Goal: Task Accomplishment & Management: Use online tool/utility

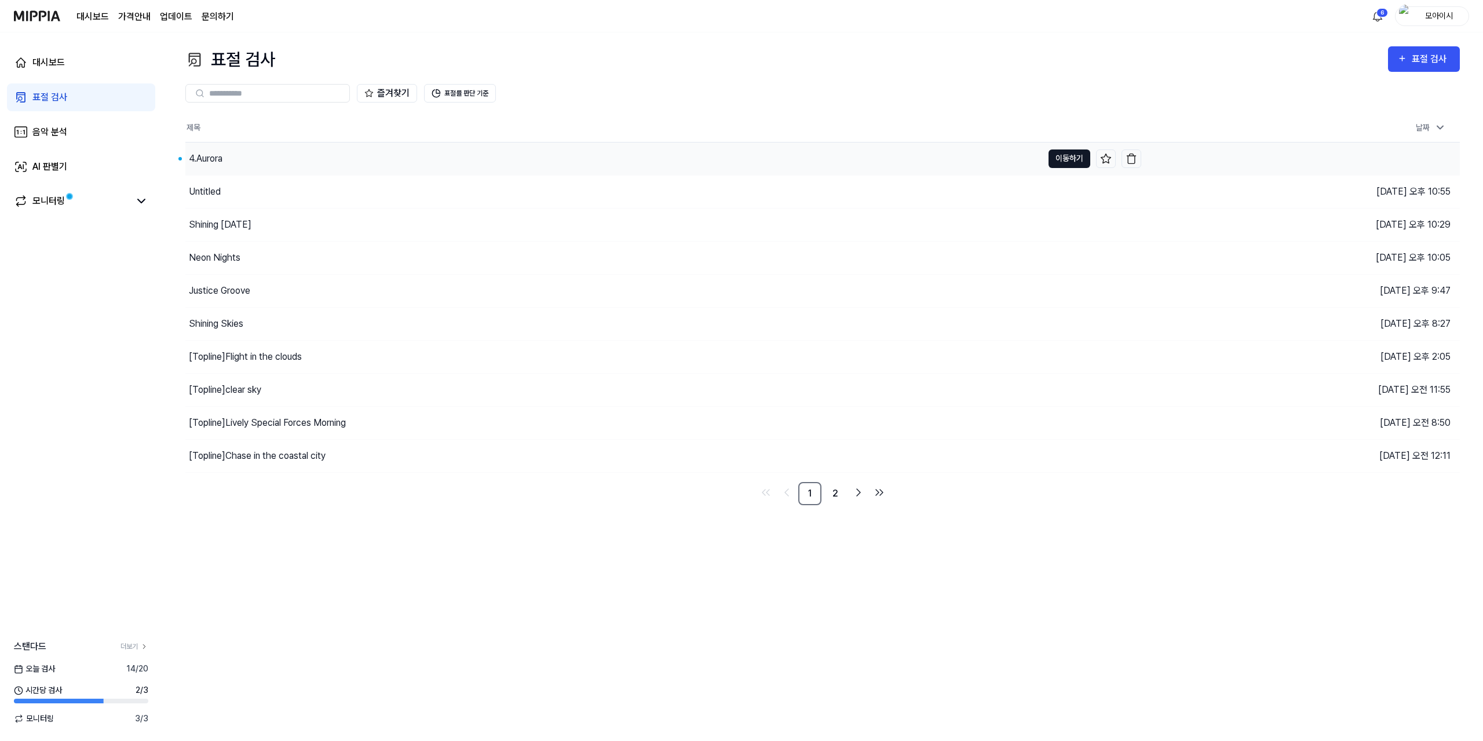
click at [1068, 155] on button "이동하기" at bounding box center [1069, 158] width 42 height 19
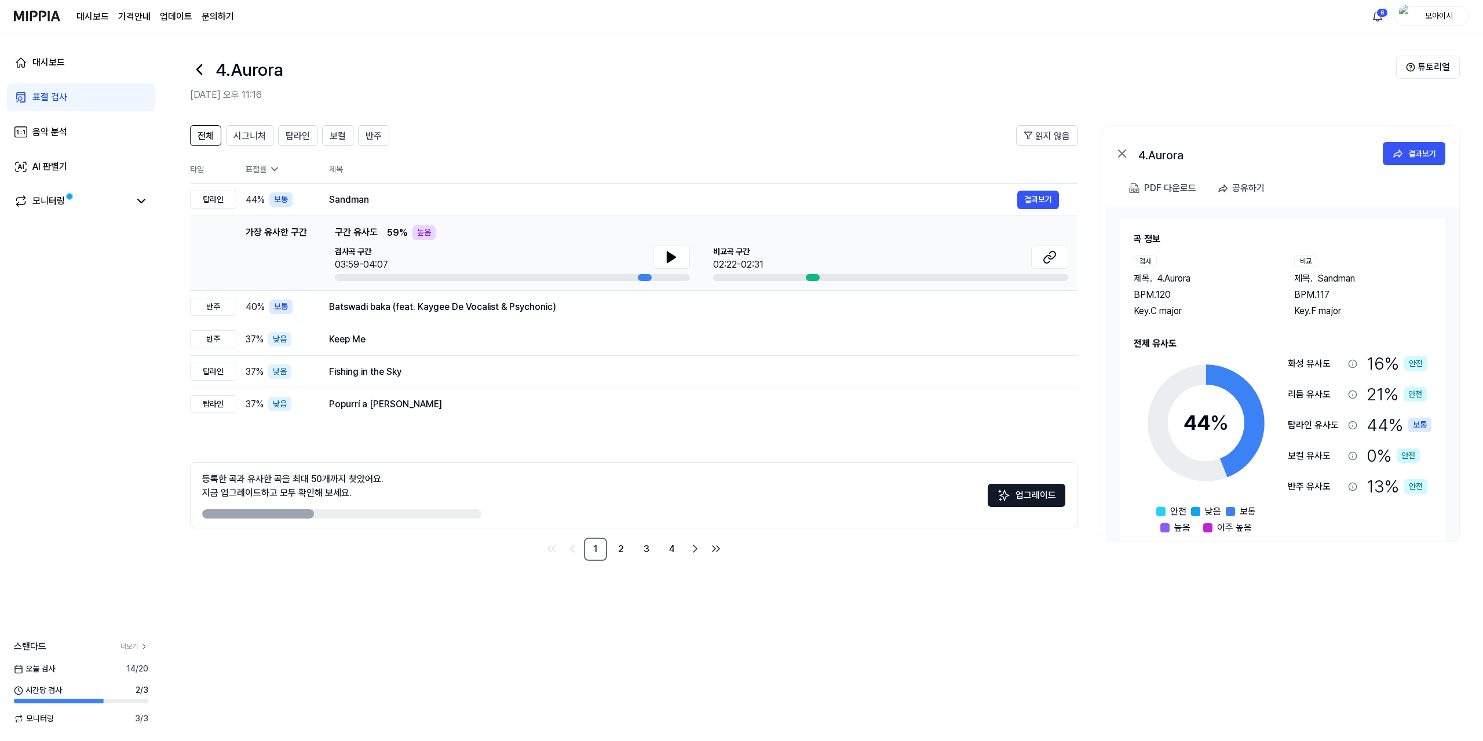
click at [448, 594] on div "전체 시그니처 탑라인 보컬 반주 읽지 않음 전체 시그니처 탑라인 보컬 반주 타입 표절률 제목 표절률 읽지 않음 탑라인 44 % 보통 Sandm…" at bounding box center [822, 427] width 1321 height 627
click at [253, 130] on span "시그니처" at bounding box center [249, 136] width 32 height 14
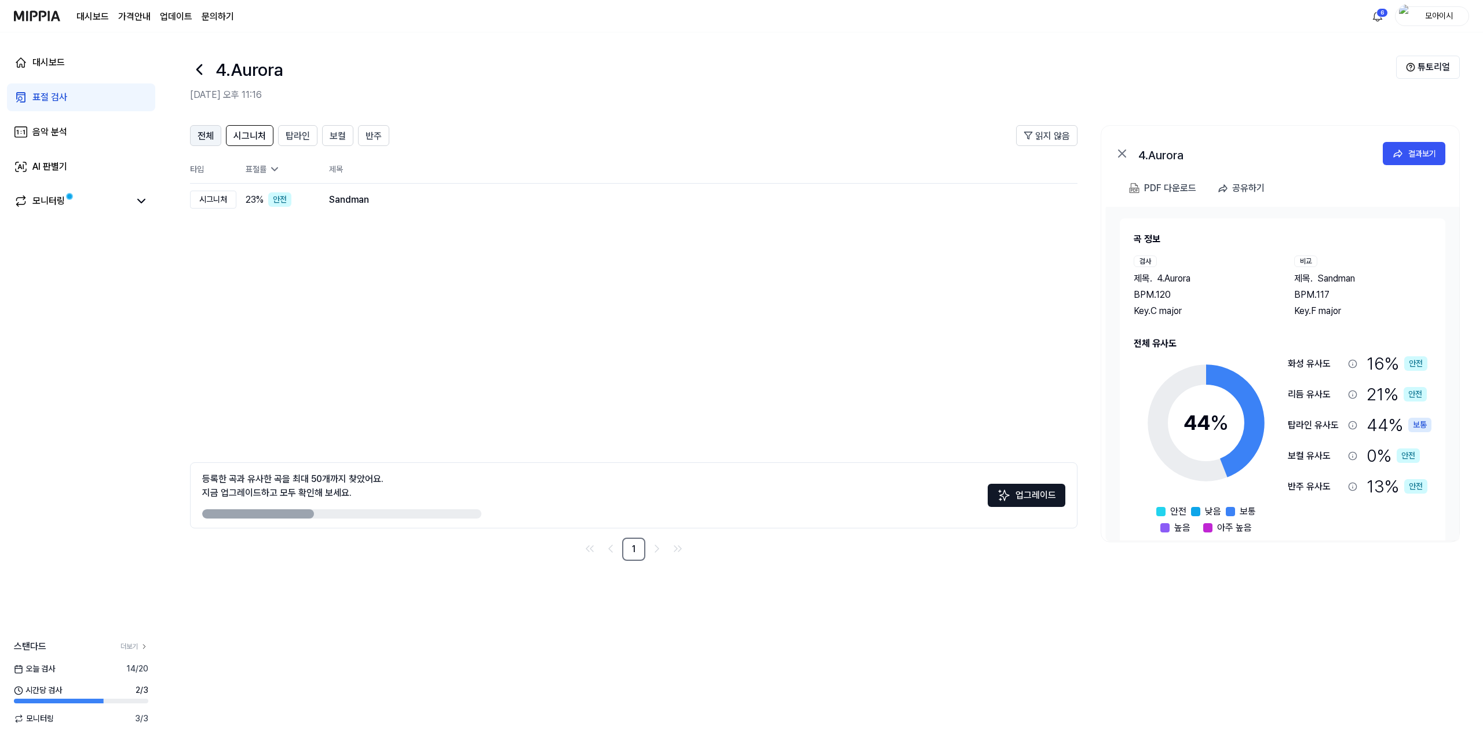
click at [209, 134] on span "전체" at bounding box center [206, 136] width 16 height 14
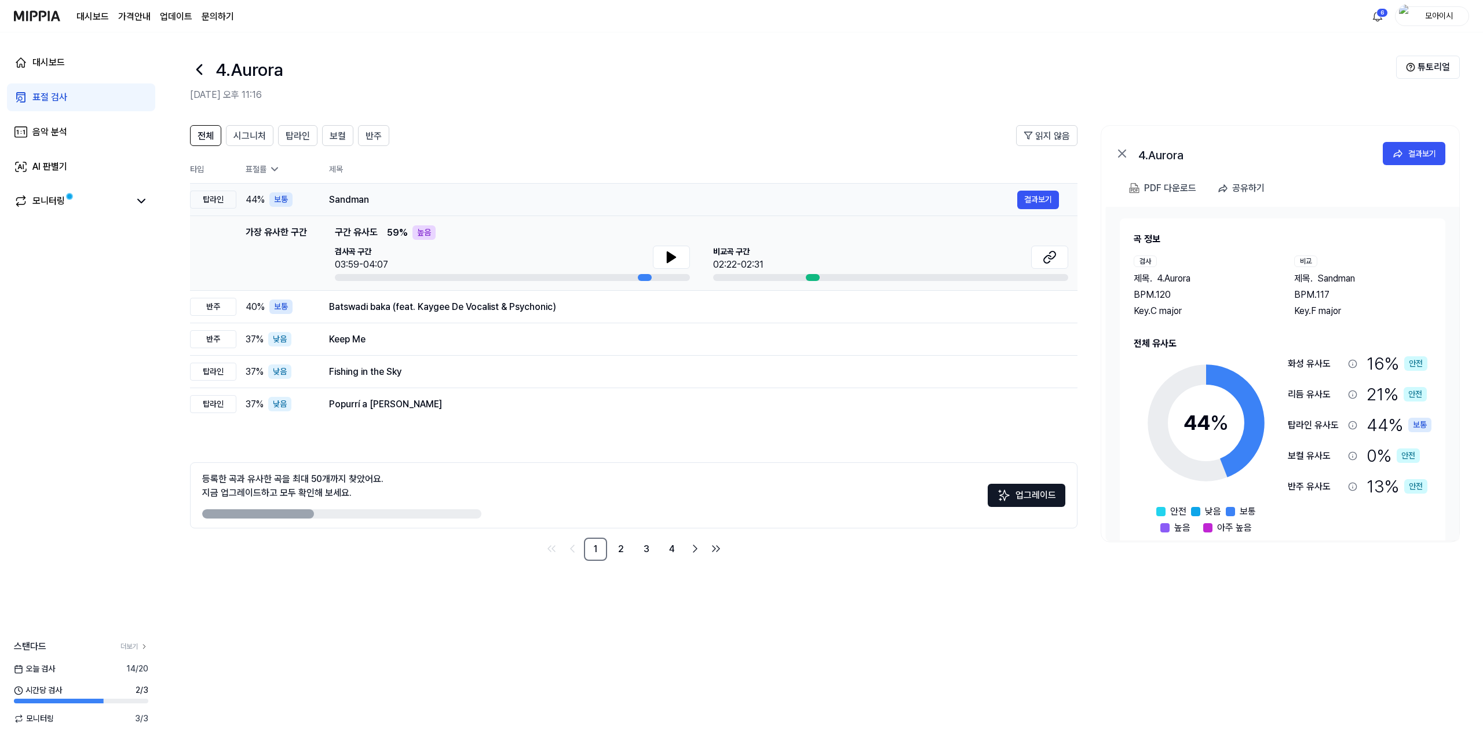
click at [220, 197] on div "탑라인" at bounding box center [213, 200] width 46 height 18
click at [287, 142] on span "탑라인" at bounding box center [298, 136] width 24 height 14
click at [272, 138] on div "전체 시그니처 탑라인 보컬 반주" at bounding box center [289, 135] width 199 height 21
click at [264, 138] on span "시그니처" at bounding box center [249, 136] width 32 height 14
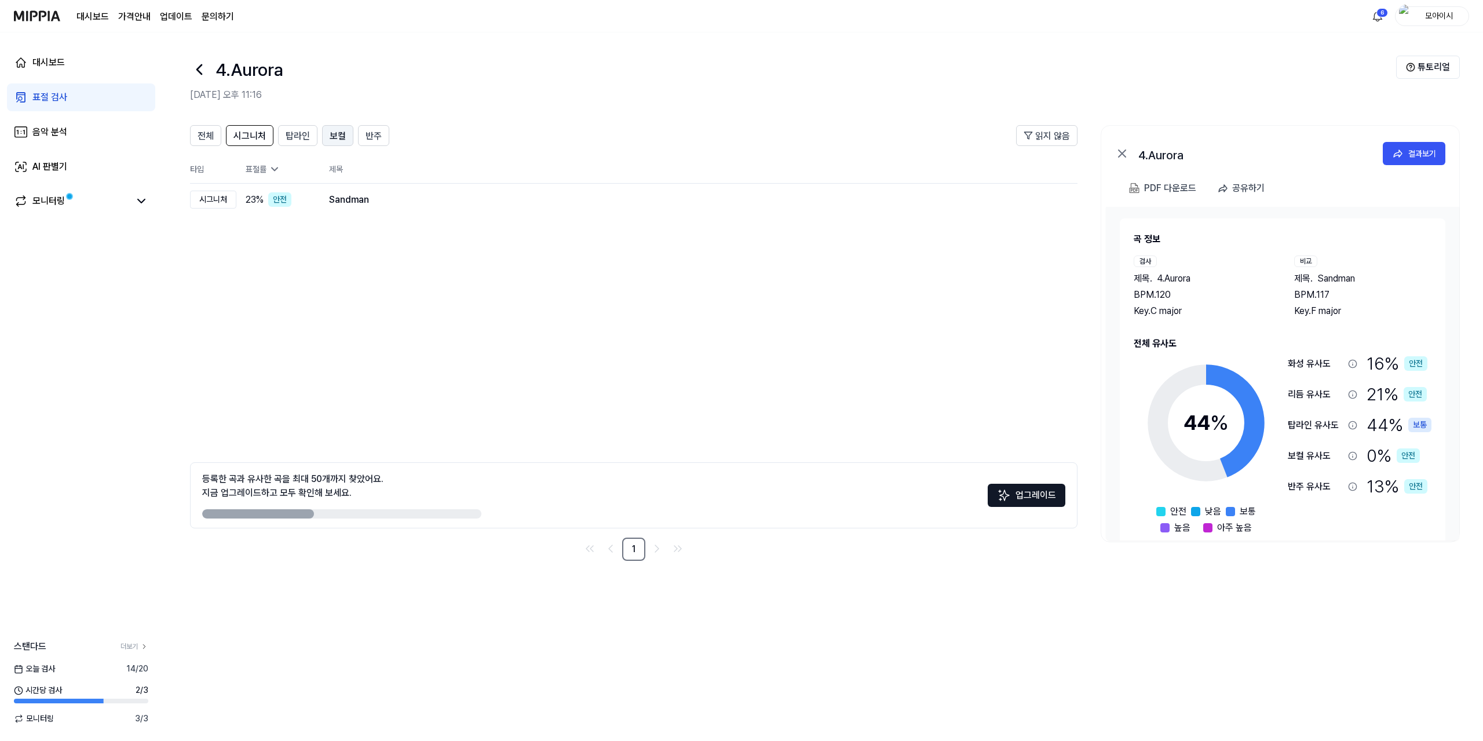
click at [339, 141] on span "보컬" at bounding box center [338, 136] width 16 height 14
click at [368, 140] on span "반주" at bounding box center [374, 136] width 16 height 14
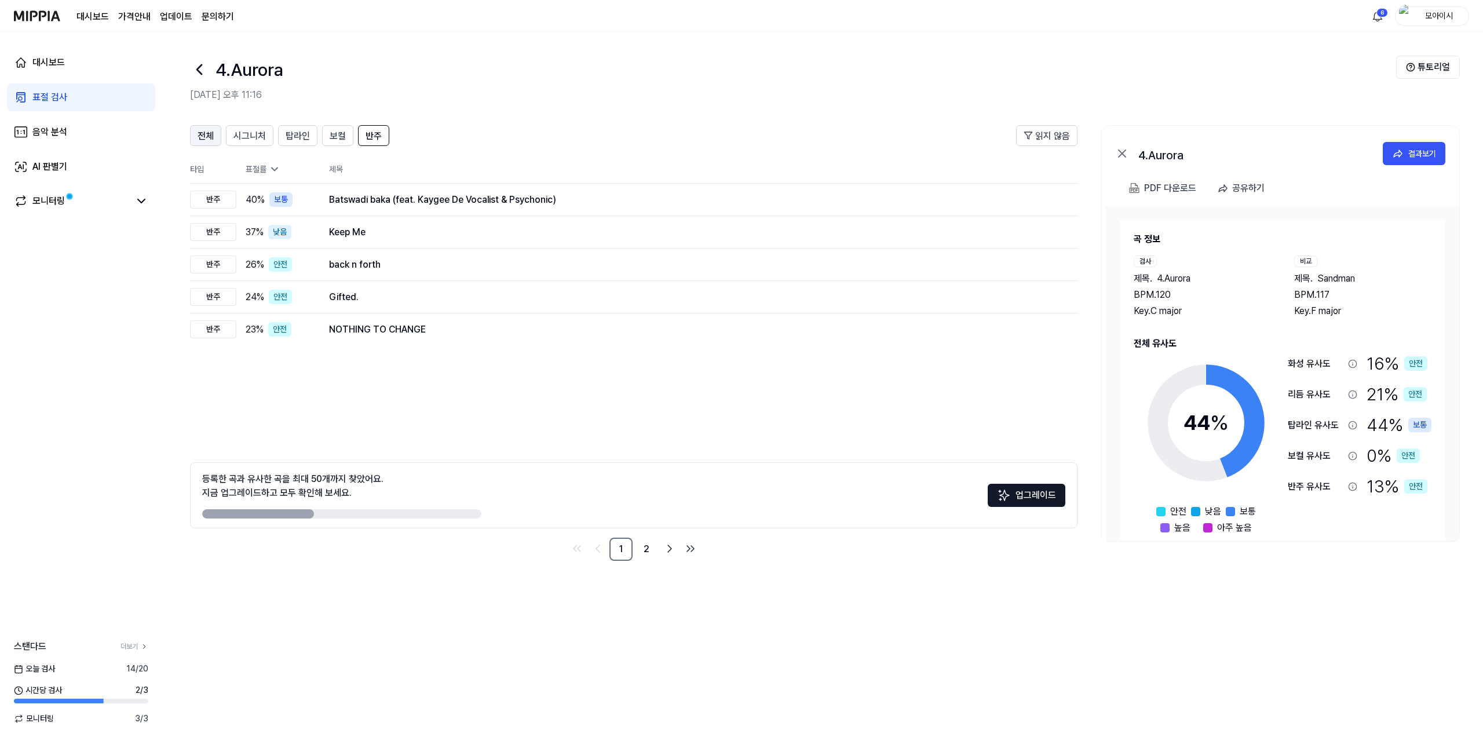
click at [213, 141] on span "전체" at bounding box center [206, 136] width 16 height 14
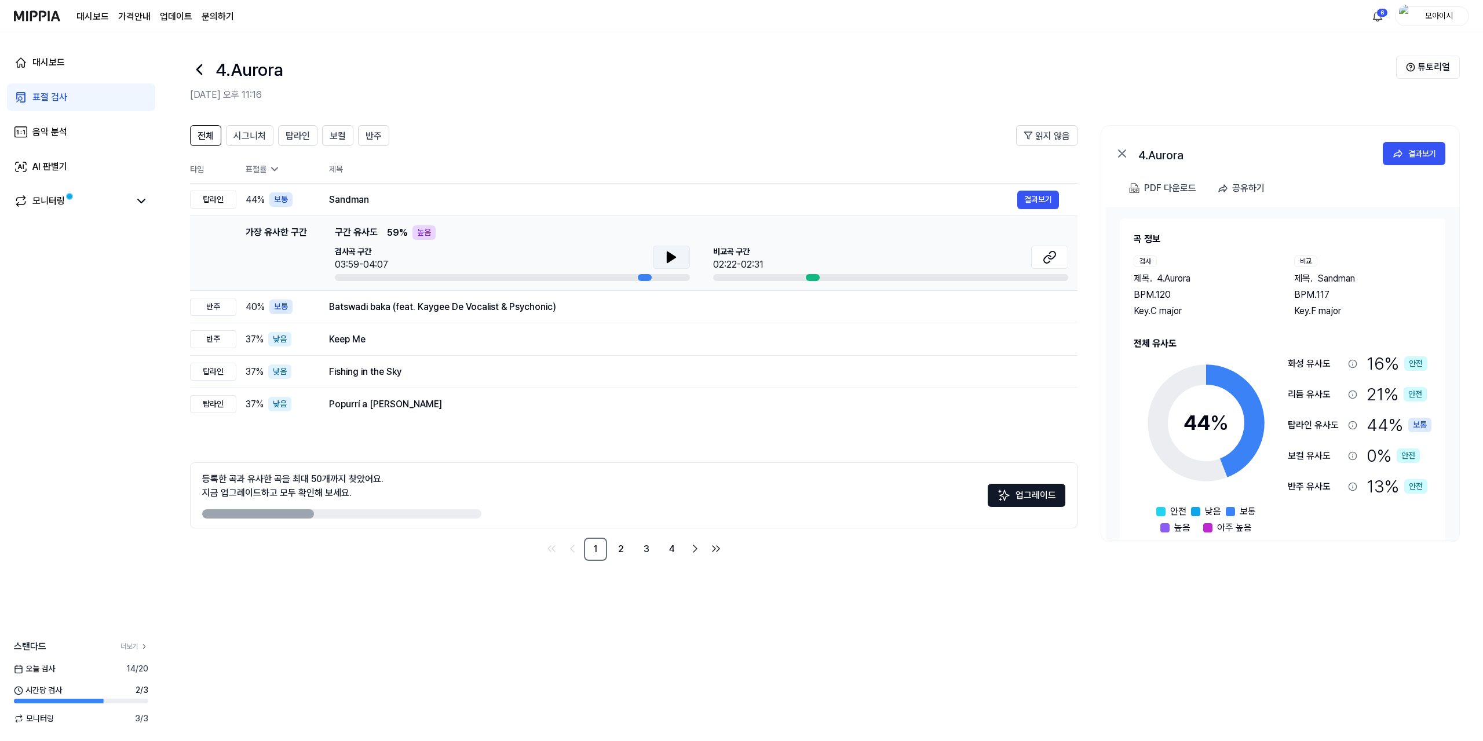
click at [671, 258] on icon at bounding box center [671, 257] width 8 height 10
click at [1040, 257] on button at bounding box center [1049, 257] width 37 height 23
click at [649, 303] on div "Batswadi baka (feat. Kaygee De Vocalist & Psychonic)" at bounding box center [673, 307] width 688 height 14
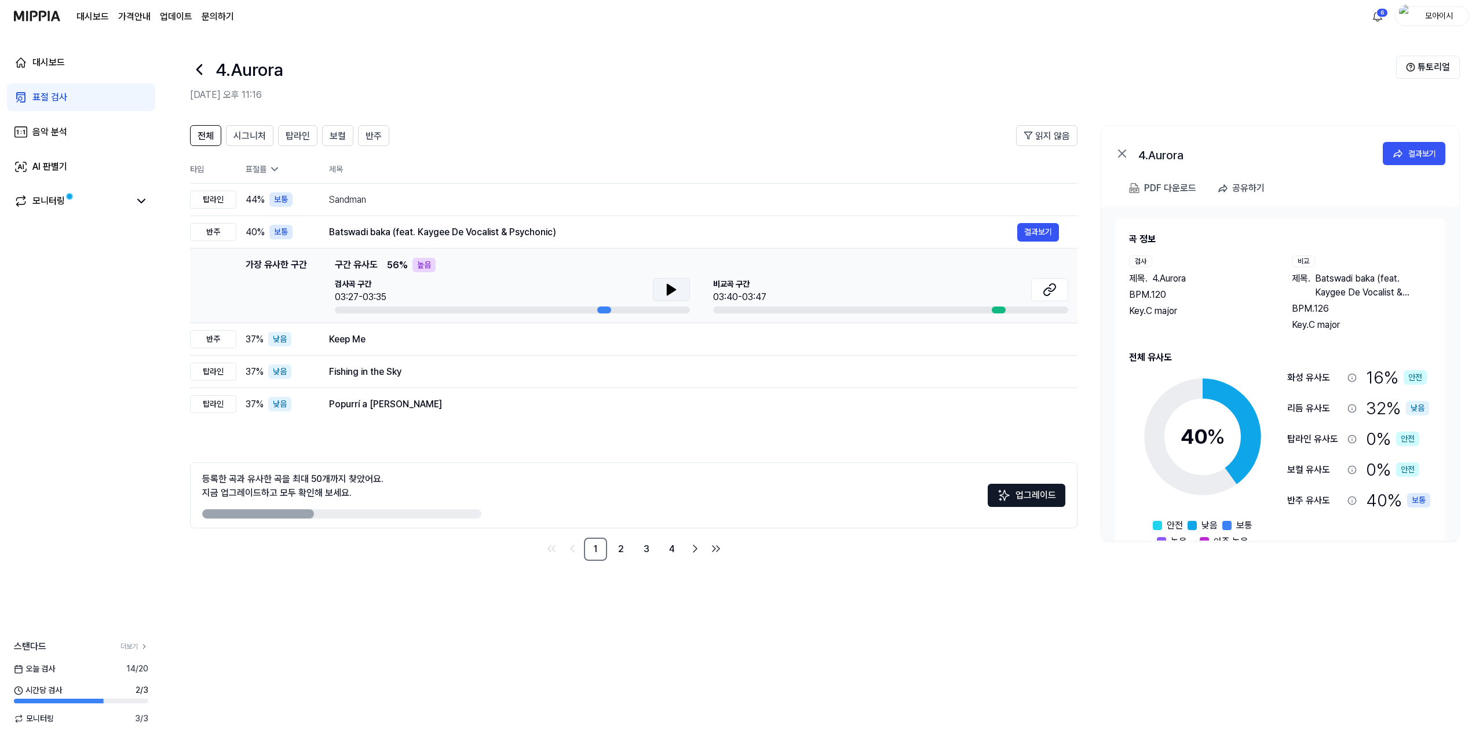
click at [679, 289] on button at bounding box center [671, 289] width 37 height 23
click at [1046, 293] on icon at bounding box center [1050, 290] width 14 height 14
click at [199, 61] on icon at bounding box center [199, 69] width 19 height 19
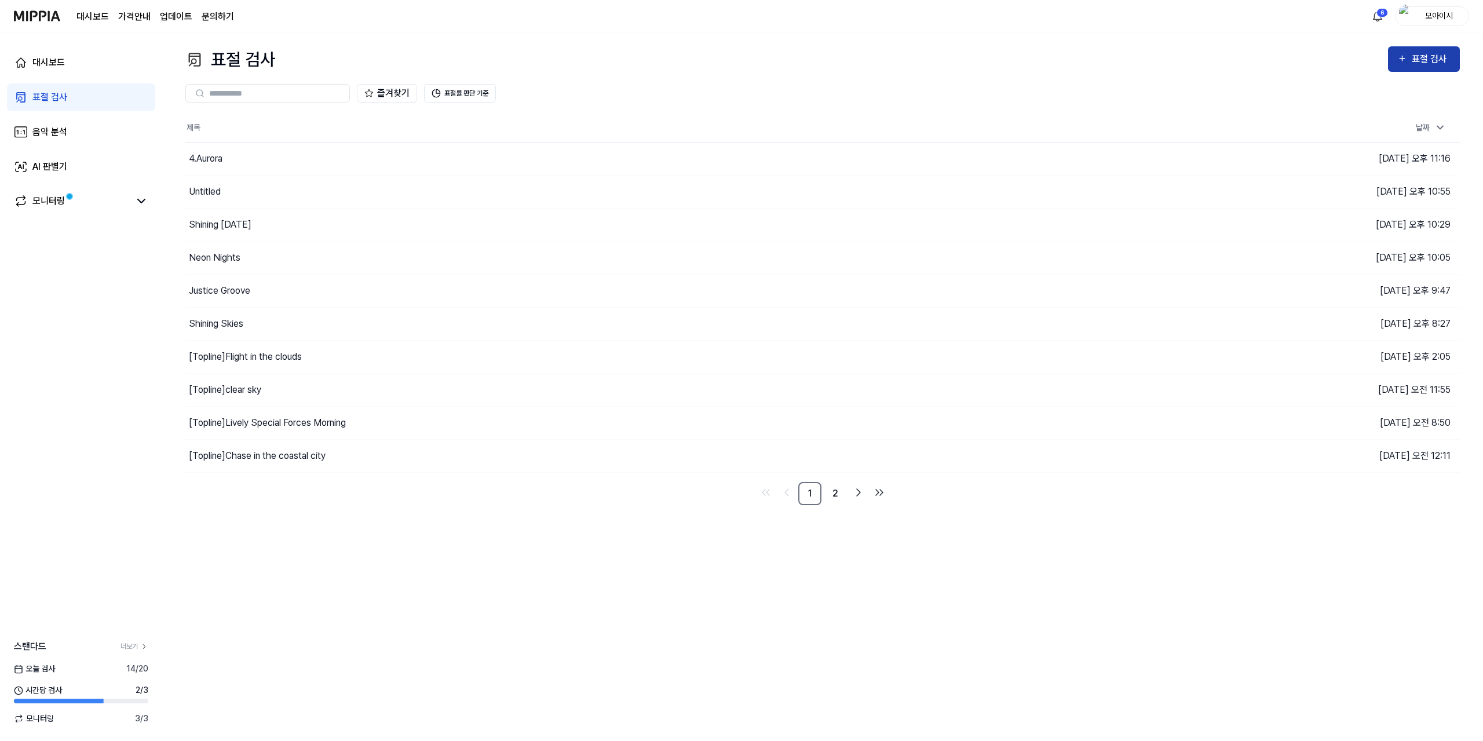
click at [1413, 65] on div "표절 검사" at bounding box center [1431, 59] width 39 height 15
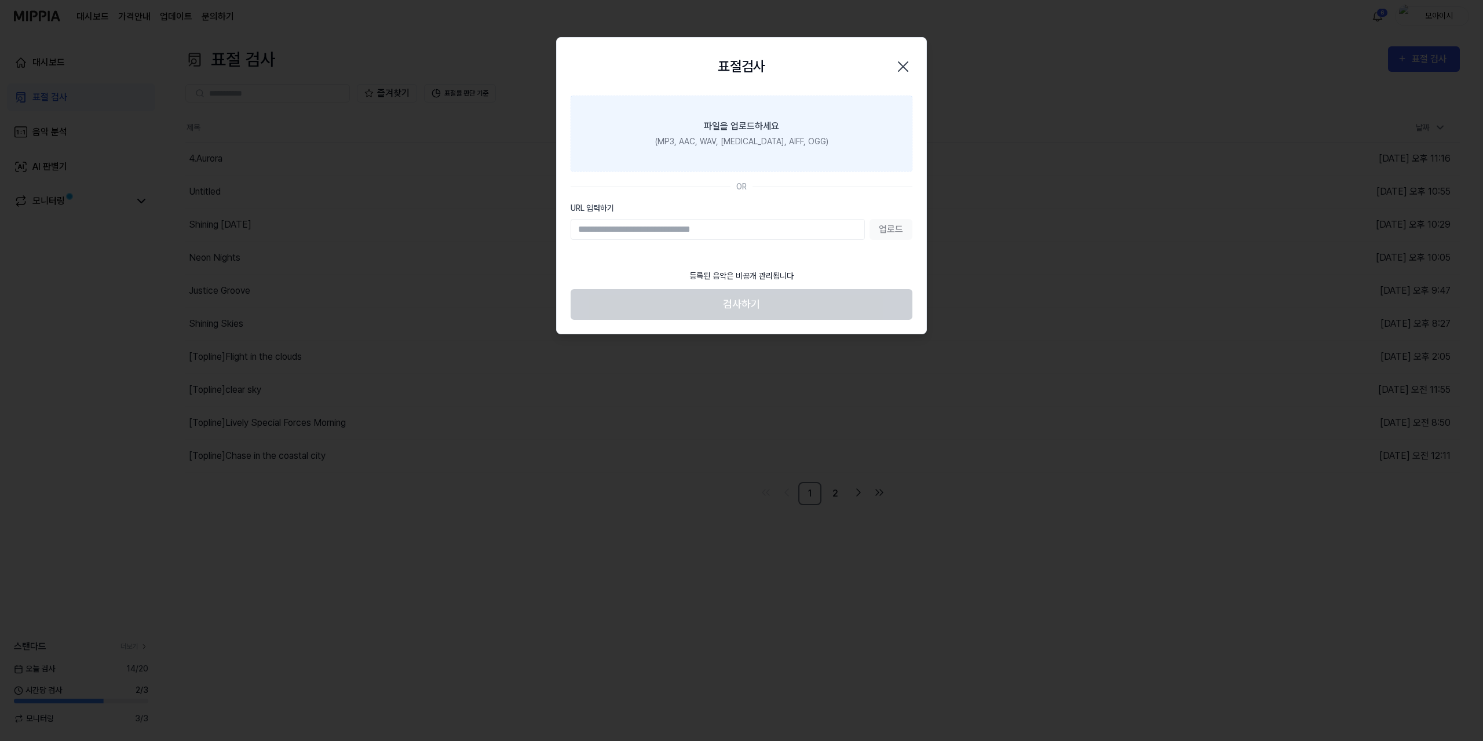
click at [740, 136] on div "(MP3, AAC, WAV, [MEDICAL_DATA], AIFF, OGG)" at bounding box center [741, 142] width 173 height 12
click at [0, 0] on input "파일을 업로드하세요 (MP3, AAC, WAV, [MEDICAL_DATA], AIFF, OGG)" at bounding box center [0, 0] width 0 height 0
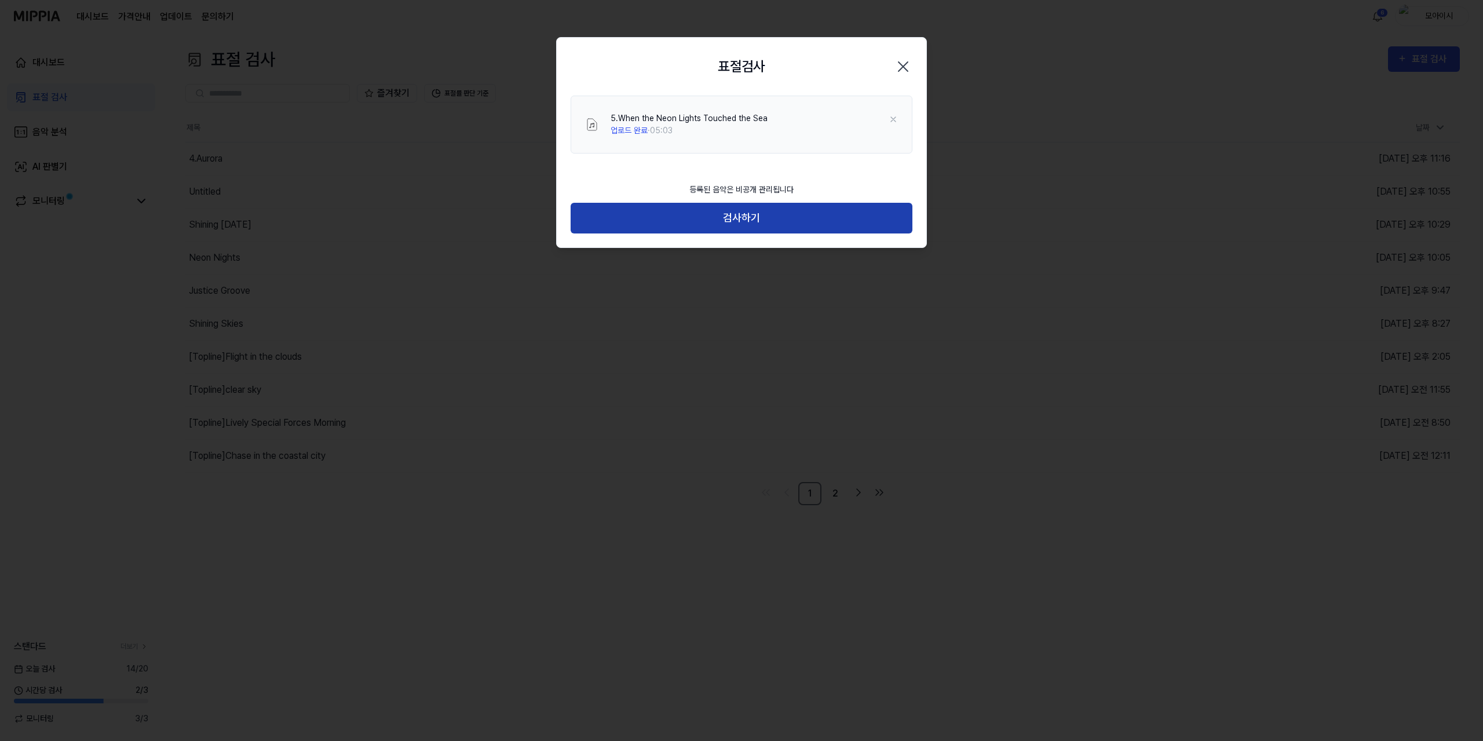
click at [751, 228] on button "검사하기" at bounding box center [742, 218] width 342 height 31
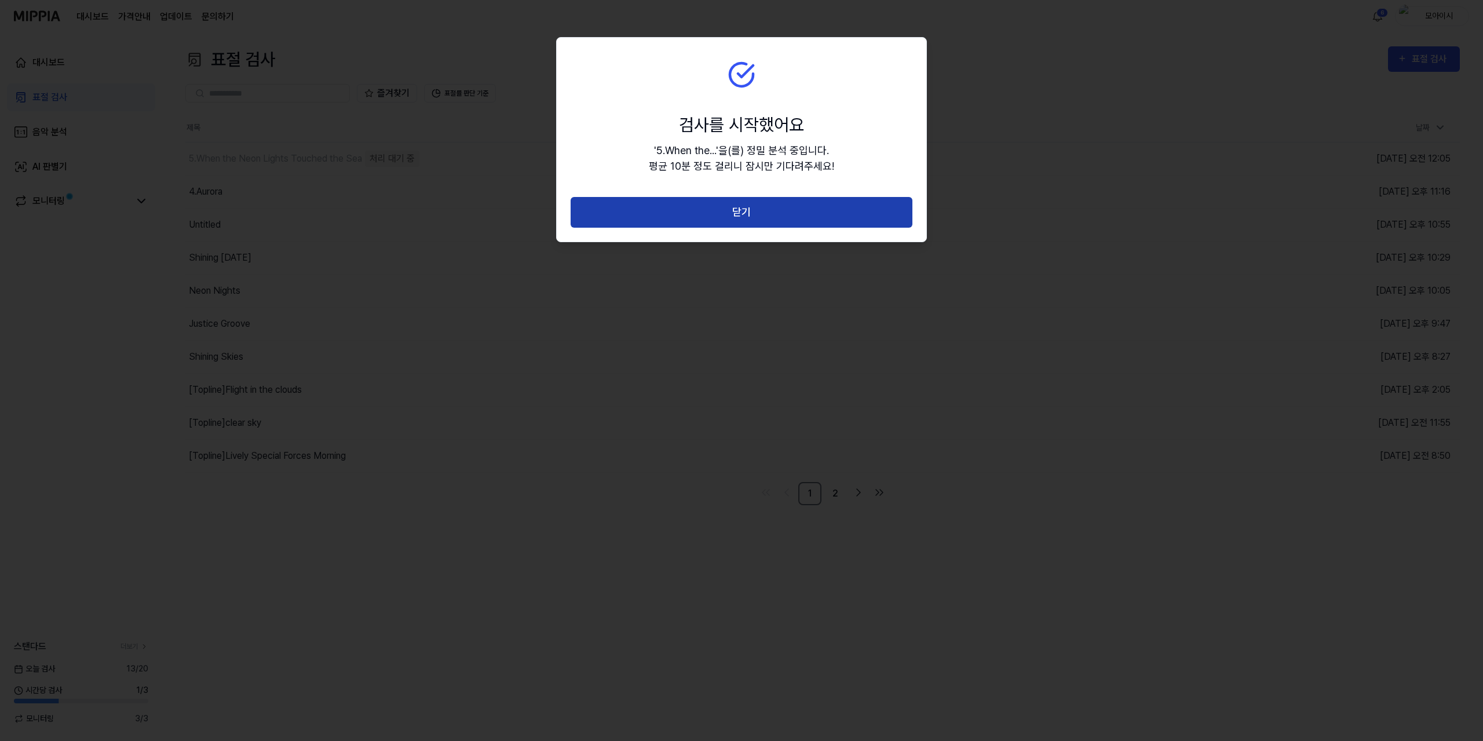
click at [748, 217] on button "닫기" at bounding box center [742, 212] width 342 height 31
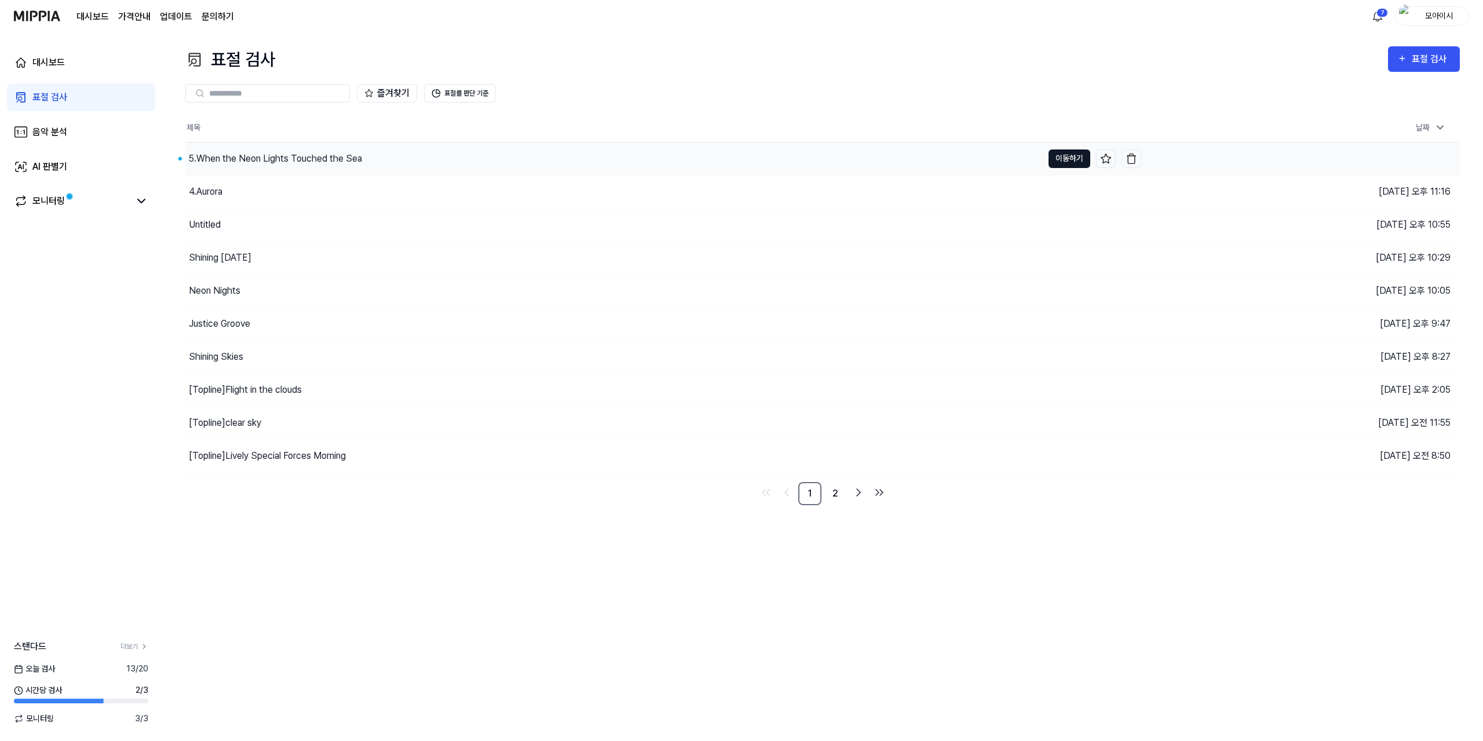
click at [1066, 157] on button "이동하기" at bounding box center [1069, 158] width 42 height 19
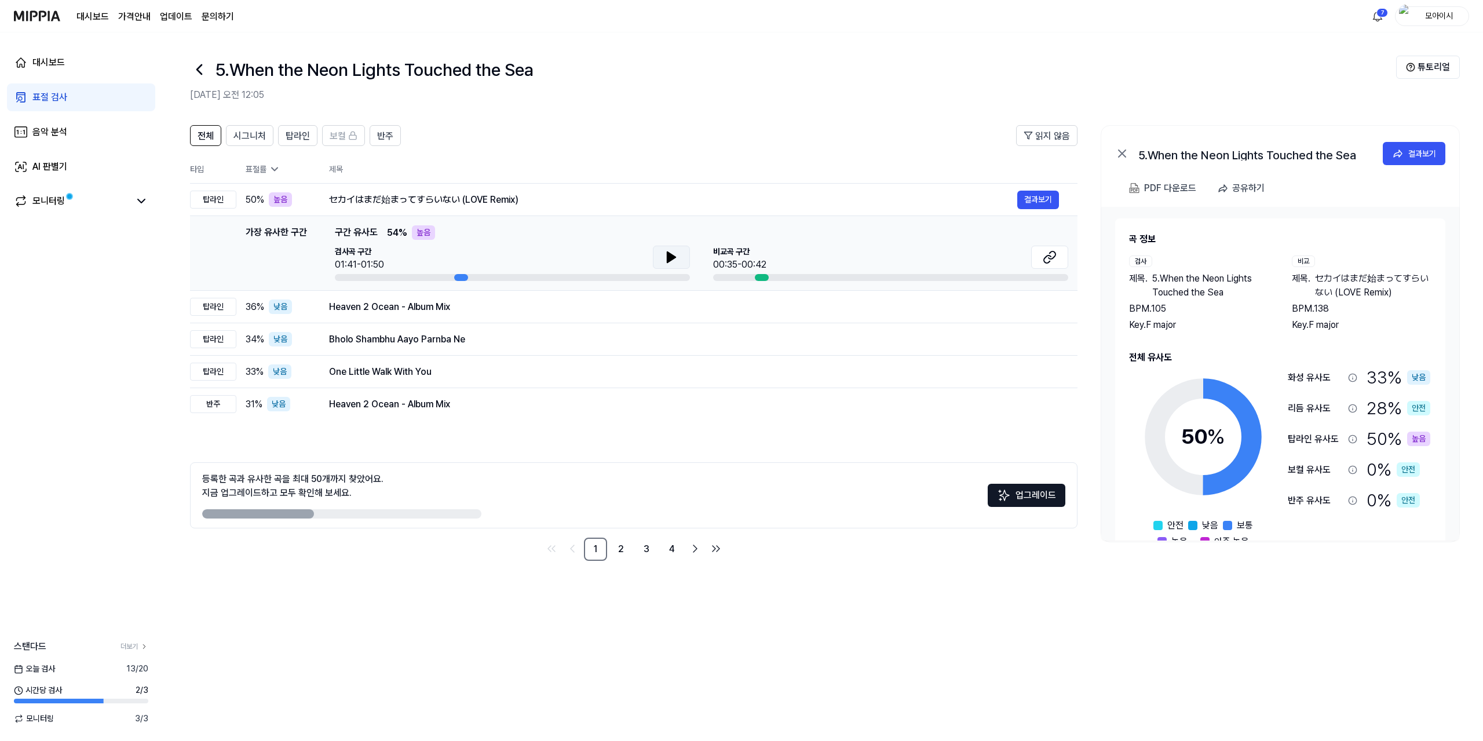
click at [686, 257] on button at bounding box center [671, 257] width 37 height 23
click at [1050, 253] on icon at bounding box center [1050, 257] width 14 height 14
click at [674, 265] on button at bounding box center [671, 257] width 37 height 23
click at [928, 312] on div "Heaven 2 Ocean - Album Mix" at bounding box center [673, 307] width 688 height 14
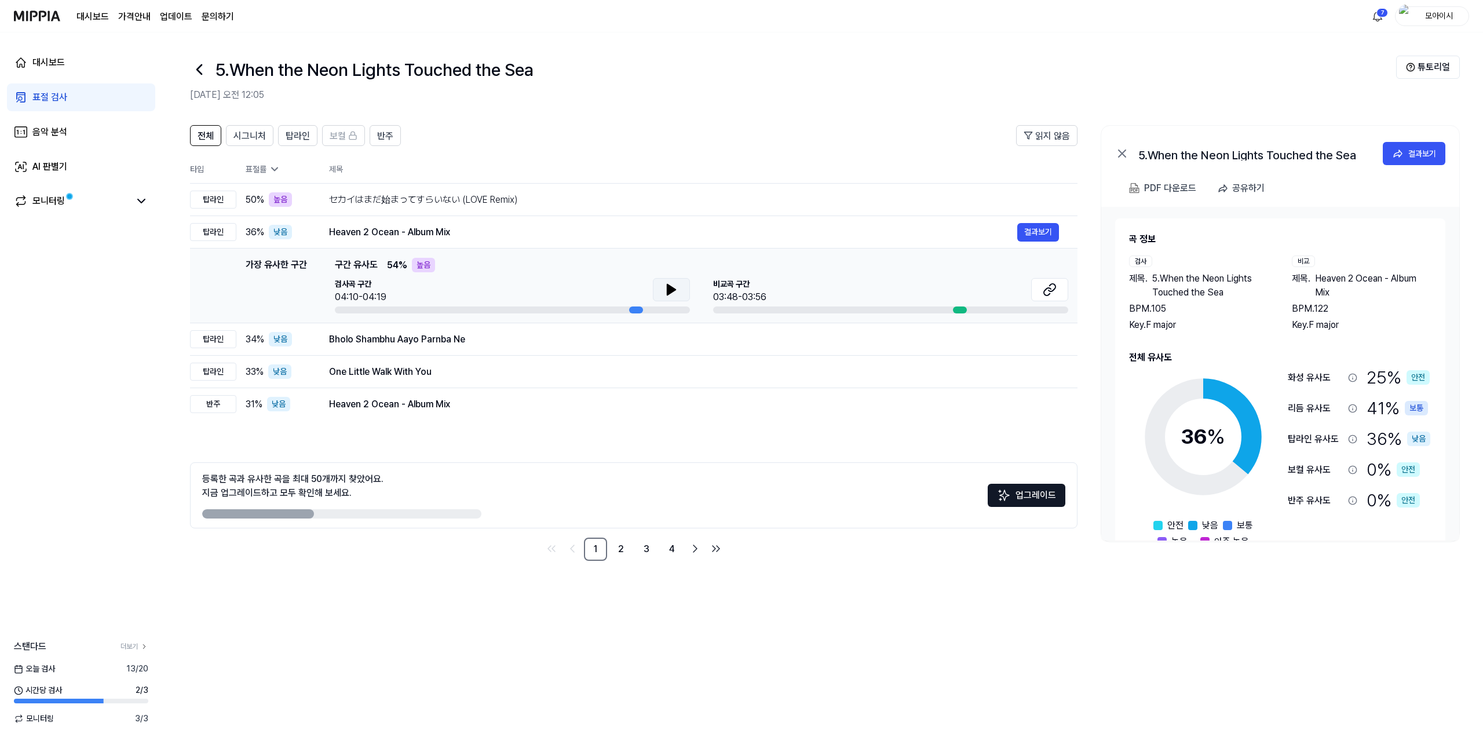
click at [660, 288] on button at bounding box center [671, 289] width 37 height 23
click at [668, 291] on icon at bounding box center [669, 289] width 2 height 9
click at [474, 141] on header "전체 시그니처 탑라인 보컬 반주 읽지 않음" at bounding box center [633, 140] width 887 height 30
click at [198, 131] on span "전체" at bounding box center [206, 136] width 16 height 14
click at [273, 173] on icon at bounding box center [275, 169] width 12 height 12
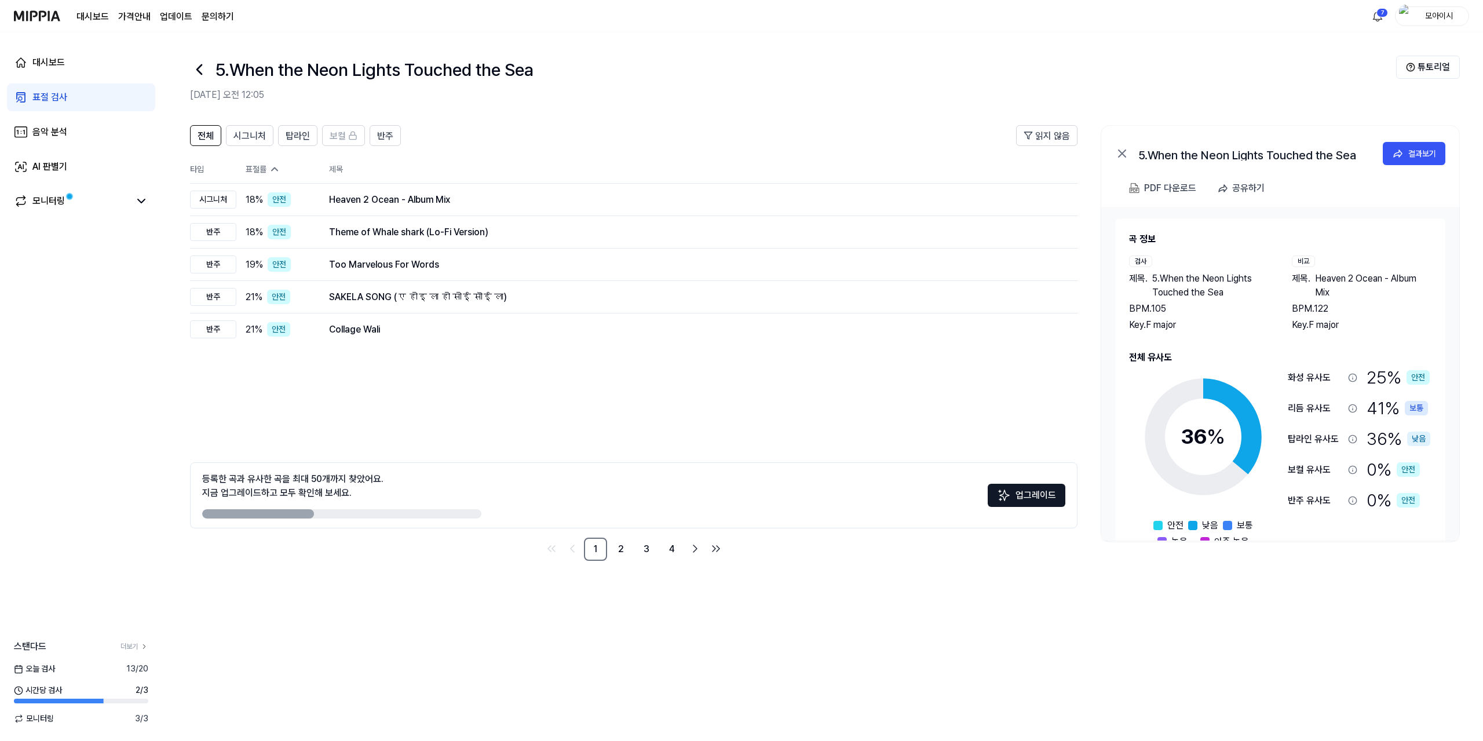
click at [273, 173] on icon at bounding box center [275, 169] width 12 height 12
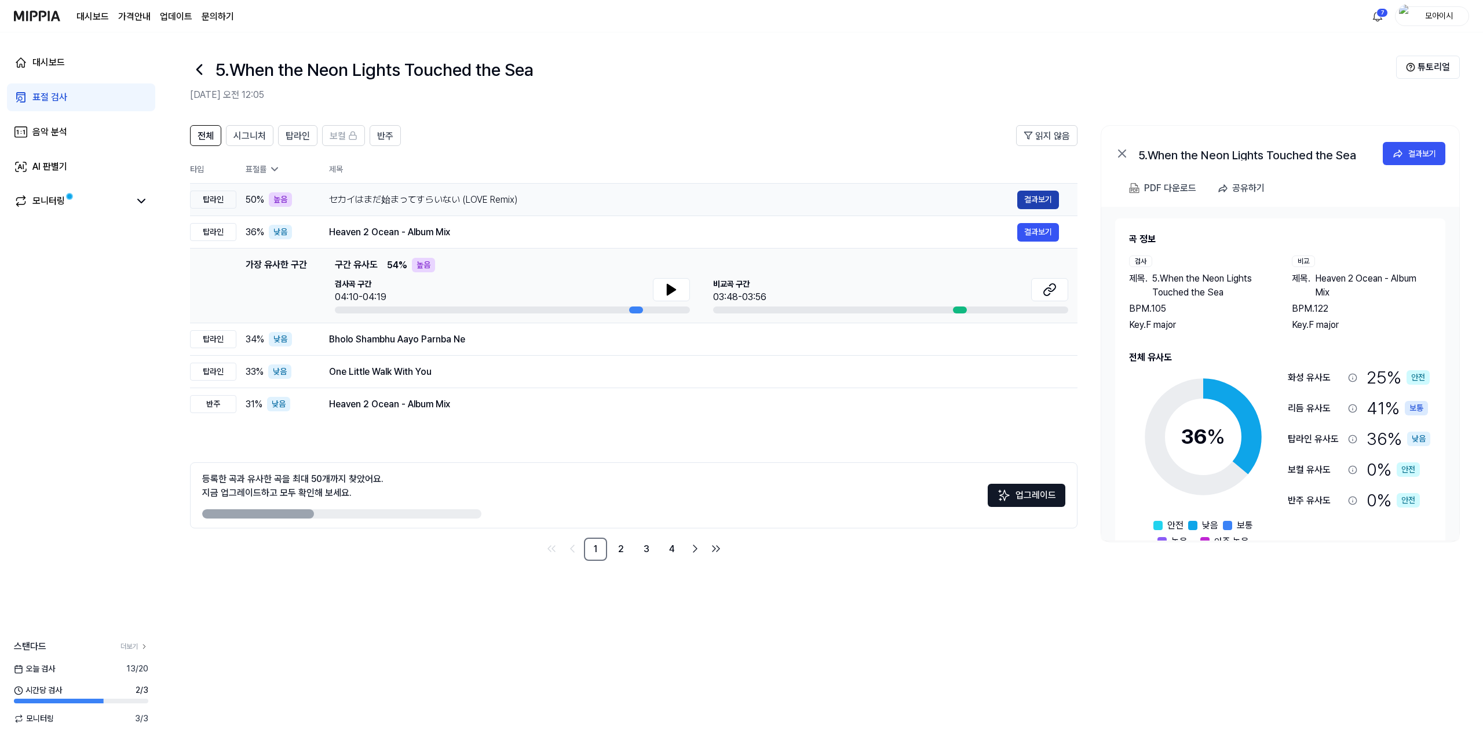
click at [1053, 202] on button "결과보기" at bounding box center [1038, 200] width 42 height 19
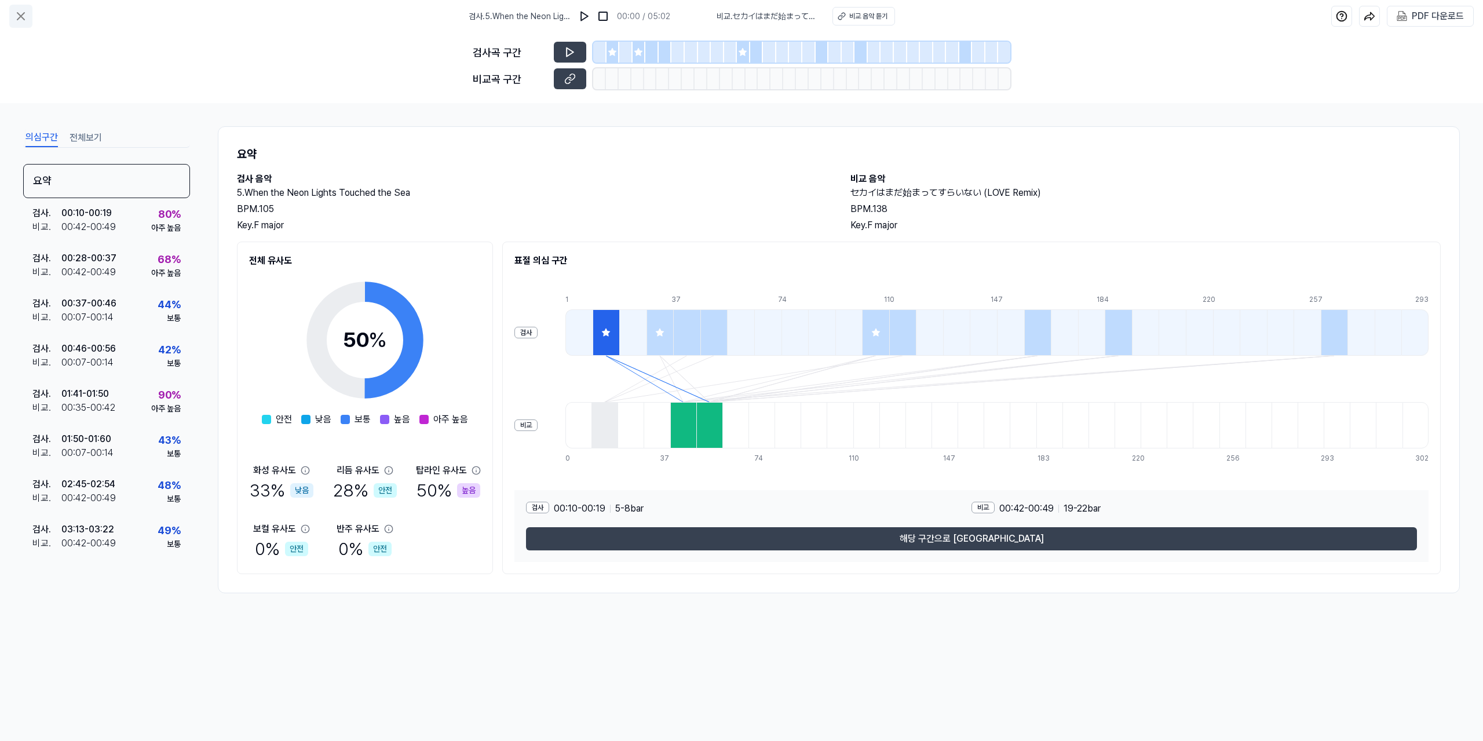
click at [17, 15] on icon at bounding box center [21, 16] width 14 height 14
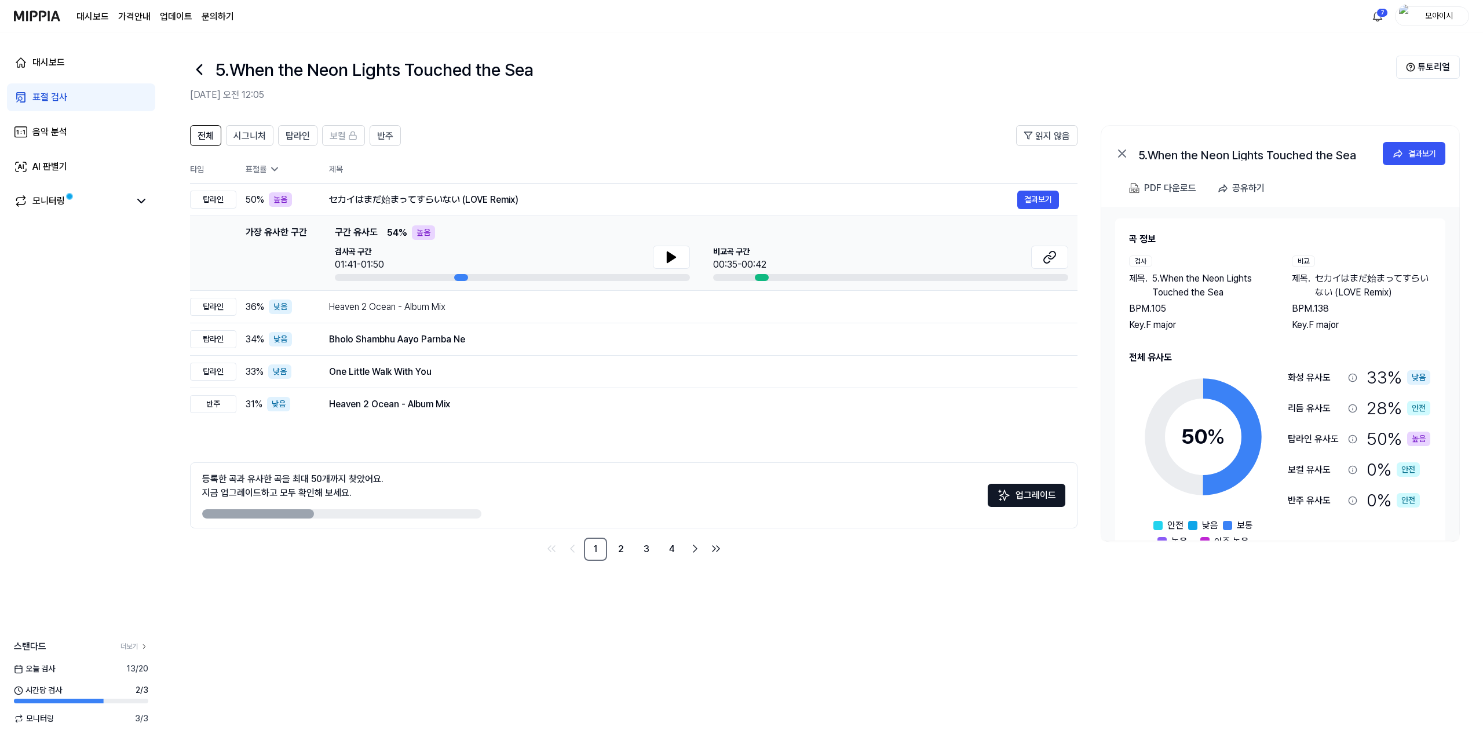
click at [70, 94] on link "표절 검사" at bounding box center [81, 97] width 148 height 28
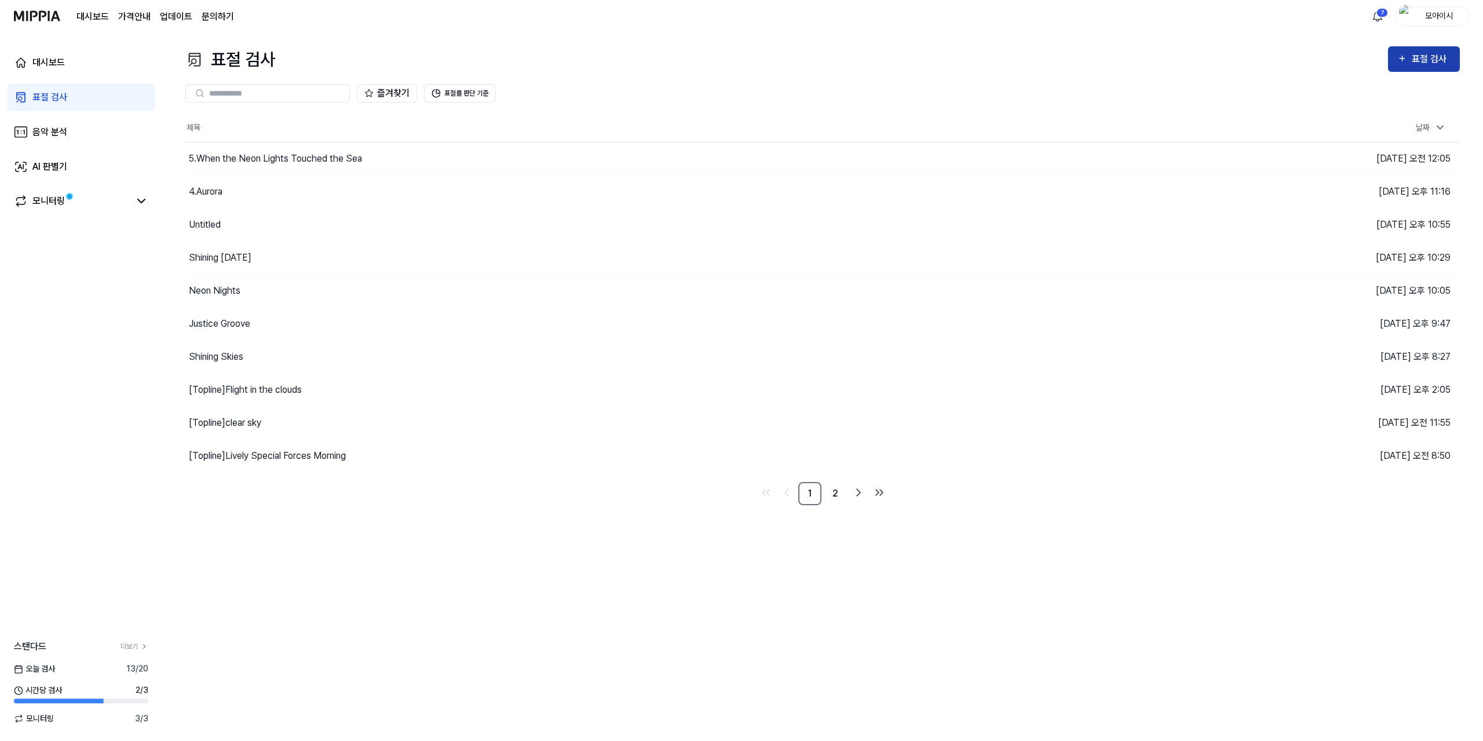
click at [1420, 56] on div "표절 검사" at bounding box center [1431, 59] width 39 height 15
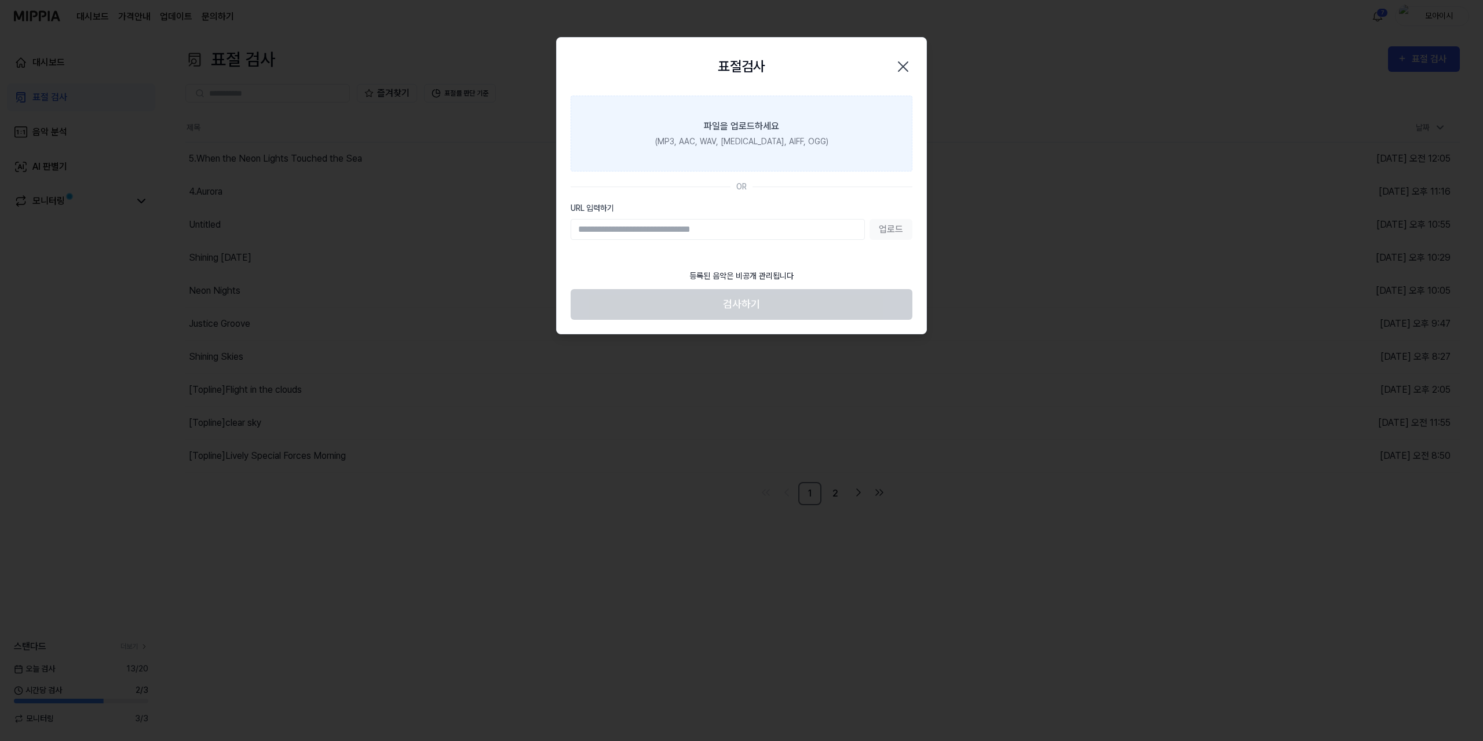
click at [730, 136] on div "(MP3, AAC, WAV, [MEDICAL_DATA], AIFF, OGG)" at bounding box center [741, 142] width 173 height 12
click at [0, 0] on input "파일을 업로드하세요 (MP3, AAC, WAV, [MEDICAL_DATA], AIFF, OGG)" at bounding box center [0, 0] width 0 height 0
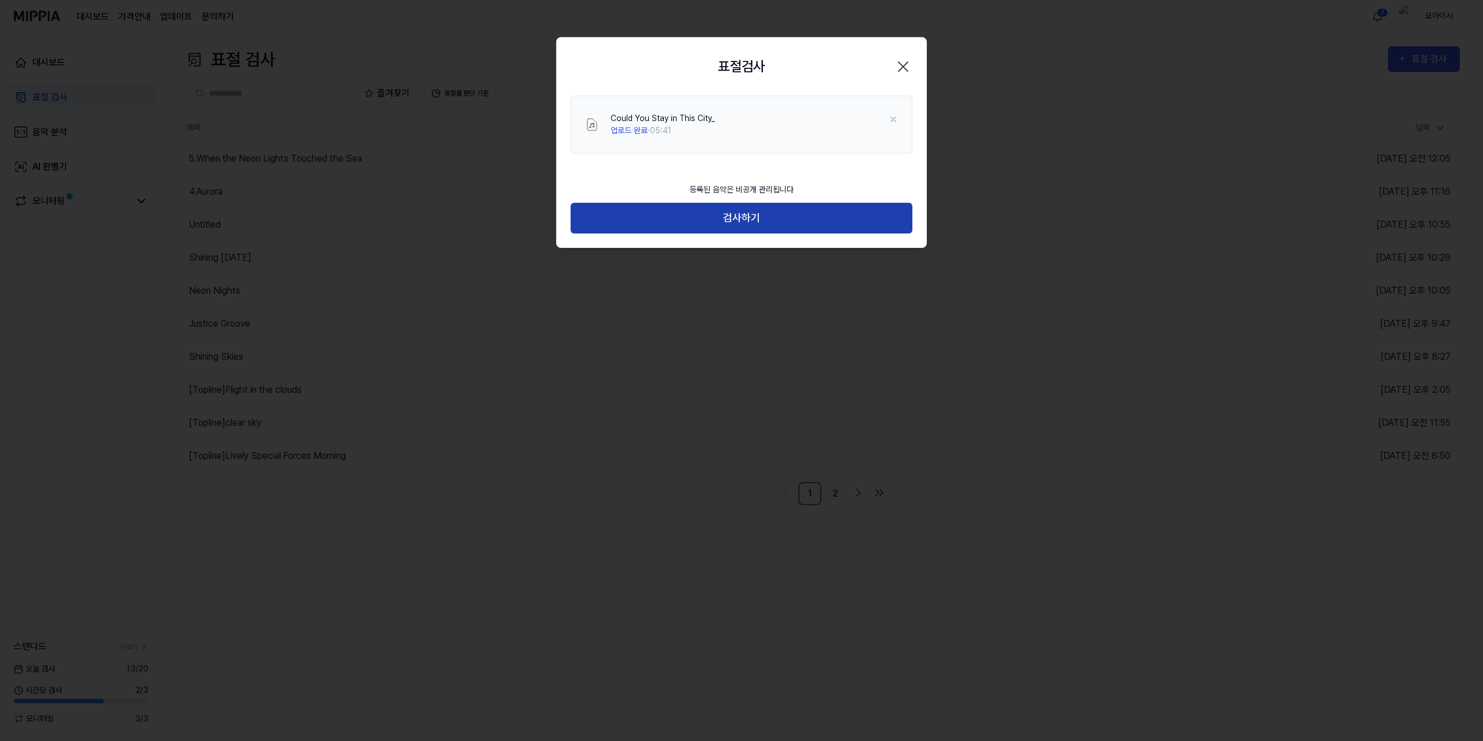
click at [740, 222] on button "검사하기" at bounding box center [742, 218] width 342 height 31
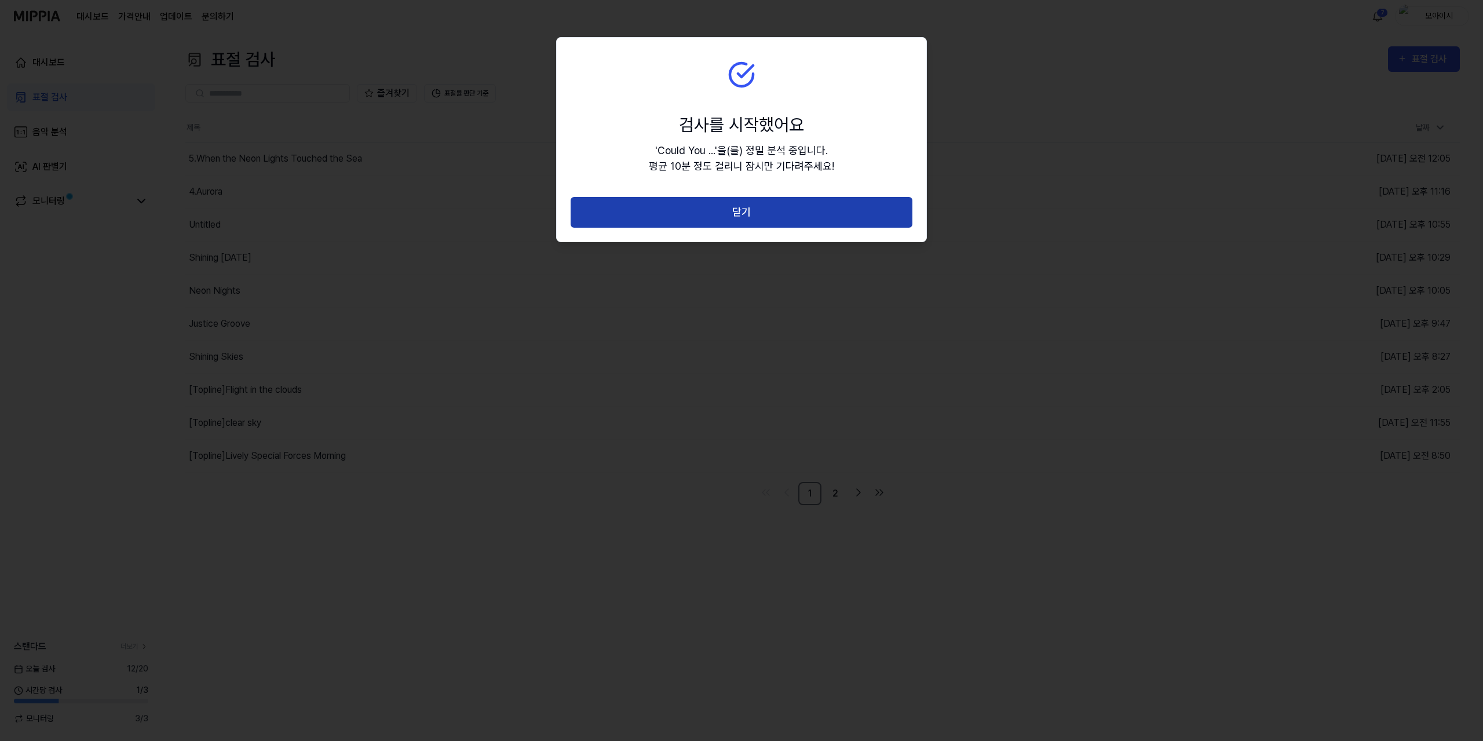
click at [739, 216] on button "닫기" at bounding box center [742, 212] width 342 height 31
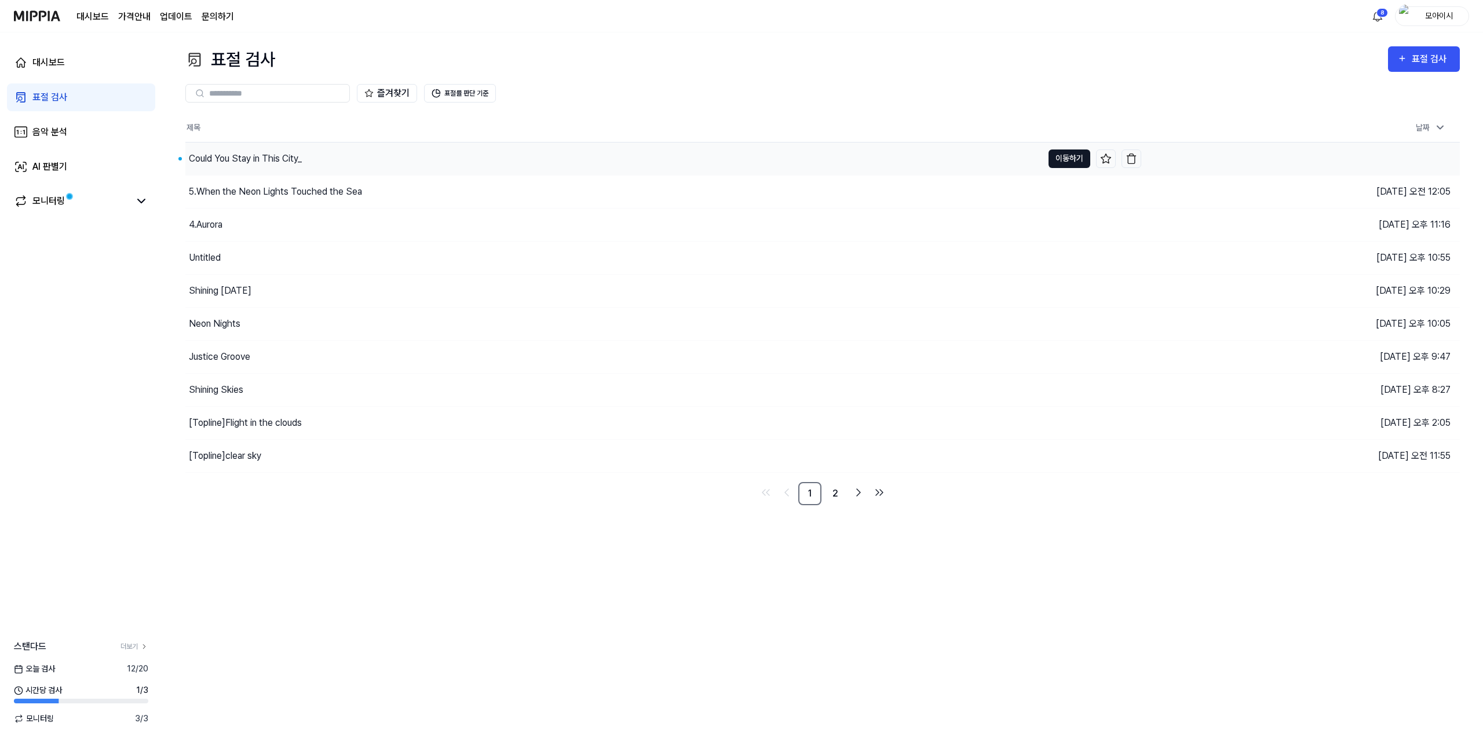
click at [1073, 158] on button "이동하기" at bounding box center [1069, 158] width 42 height 19
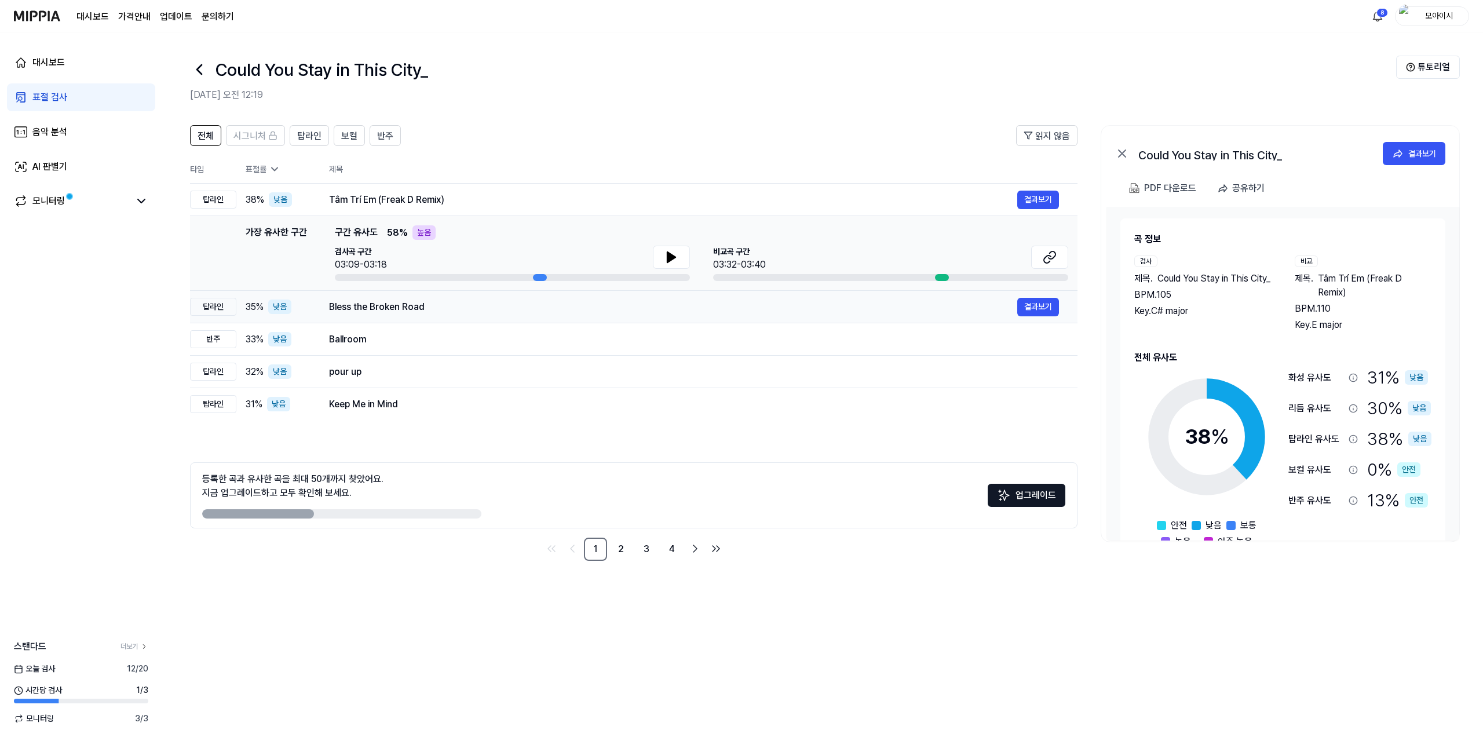
click at [465, 311] on div "Bless the Broken Road" at bounding box center [673, 307] width 688 height 14
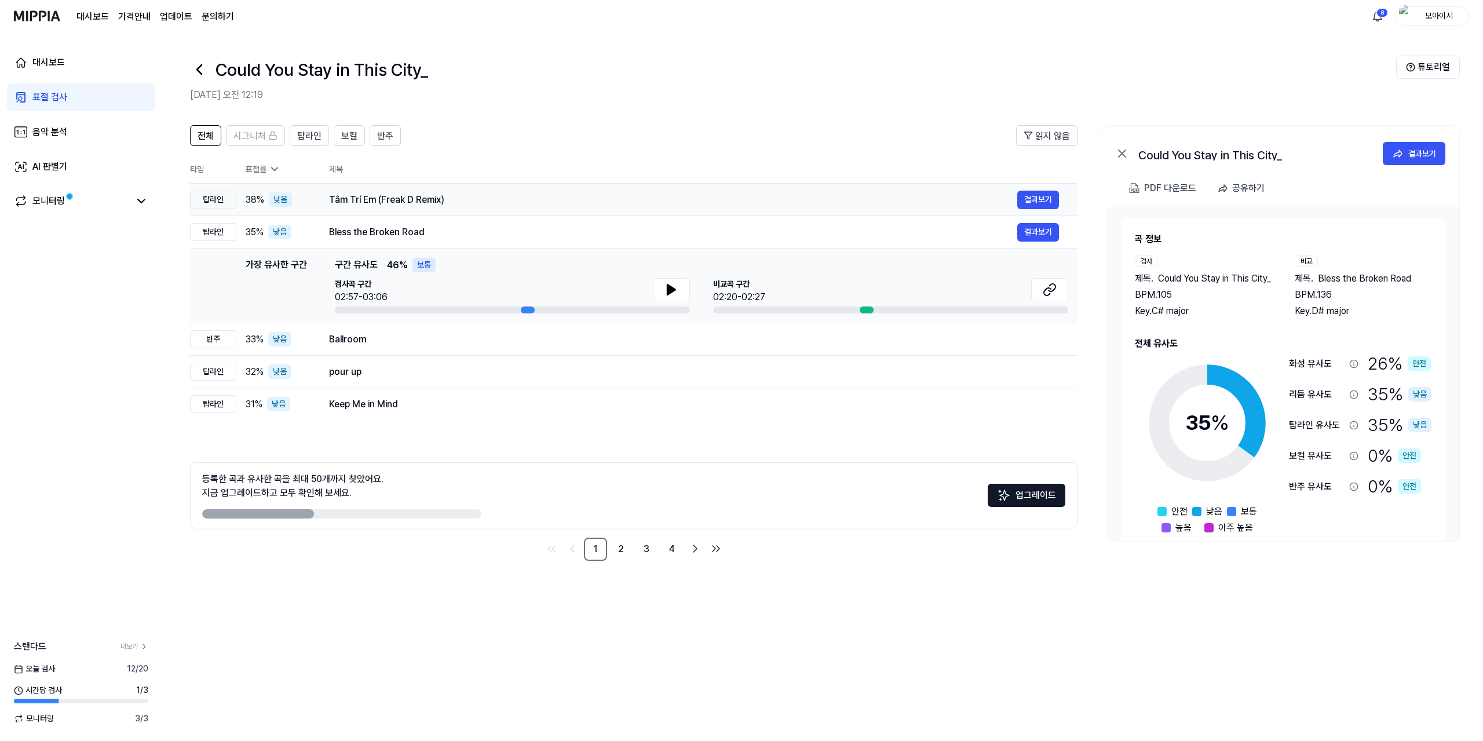
click at [459, 210] on td "Tâm Trí Em (Freak D Remix) 결과보기" at bounding box center [693, 200] width 767 height 32
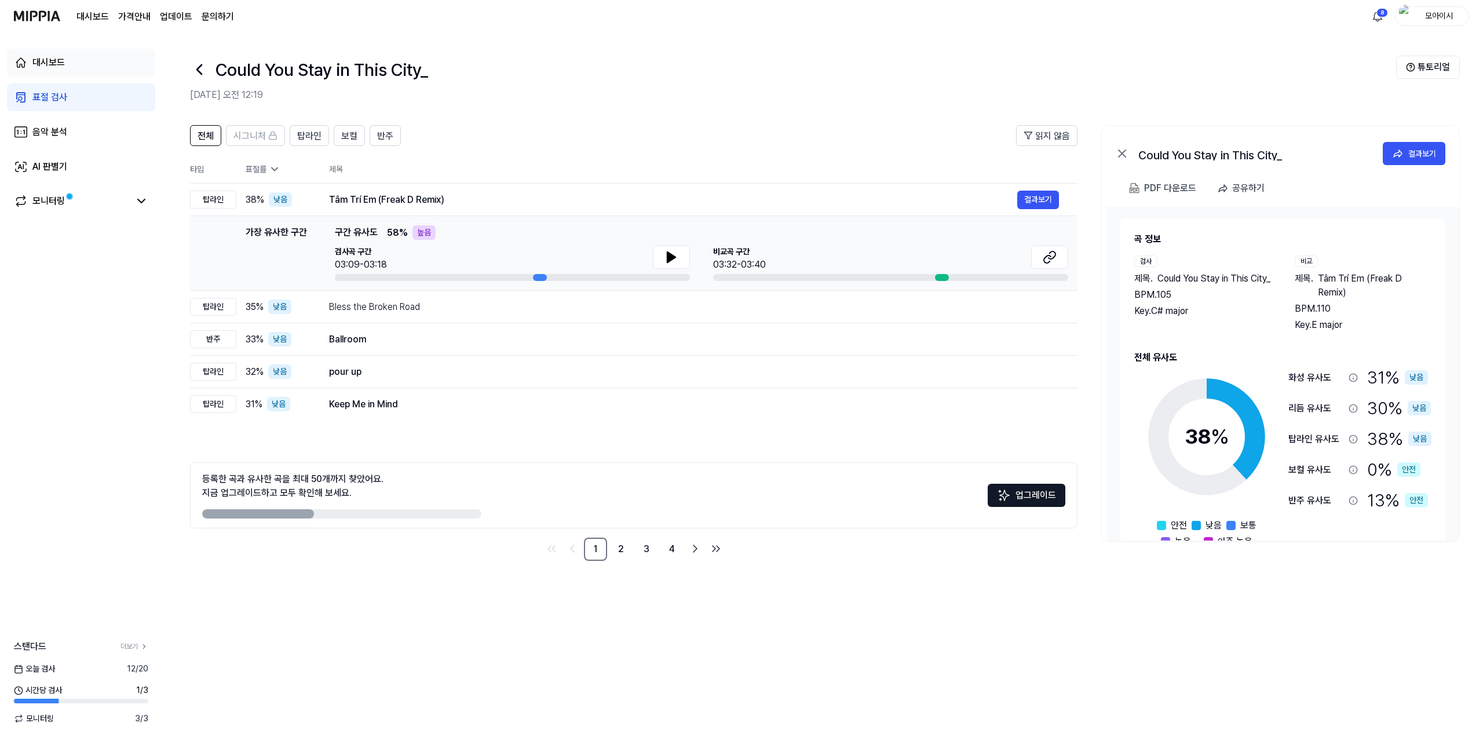
click at [41, 64] on div "대시보드" at bounding box center [48, 63] width 32 height 14
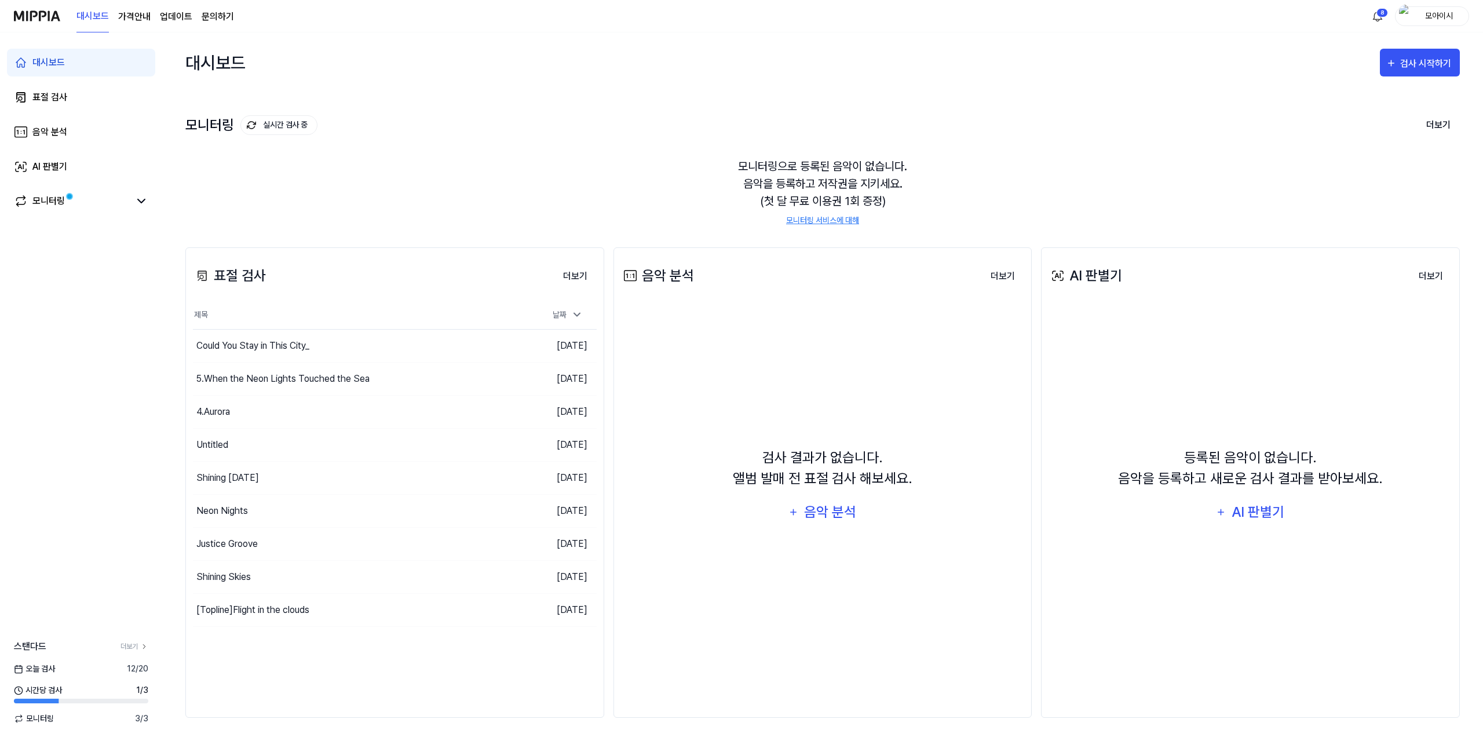
click at [1423, 79] on div "검사 시작하기" at bounding box center [1420, 62] width 80 height 37
click at [1414, 65] on div "검사 시작하기" at bounding box center [1427, 63] width 54 height 15
click at [1365, 98] on div "표절 검사" at bounding box center [1399, 99] width 101 height 15
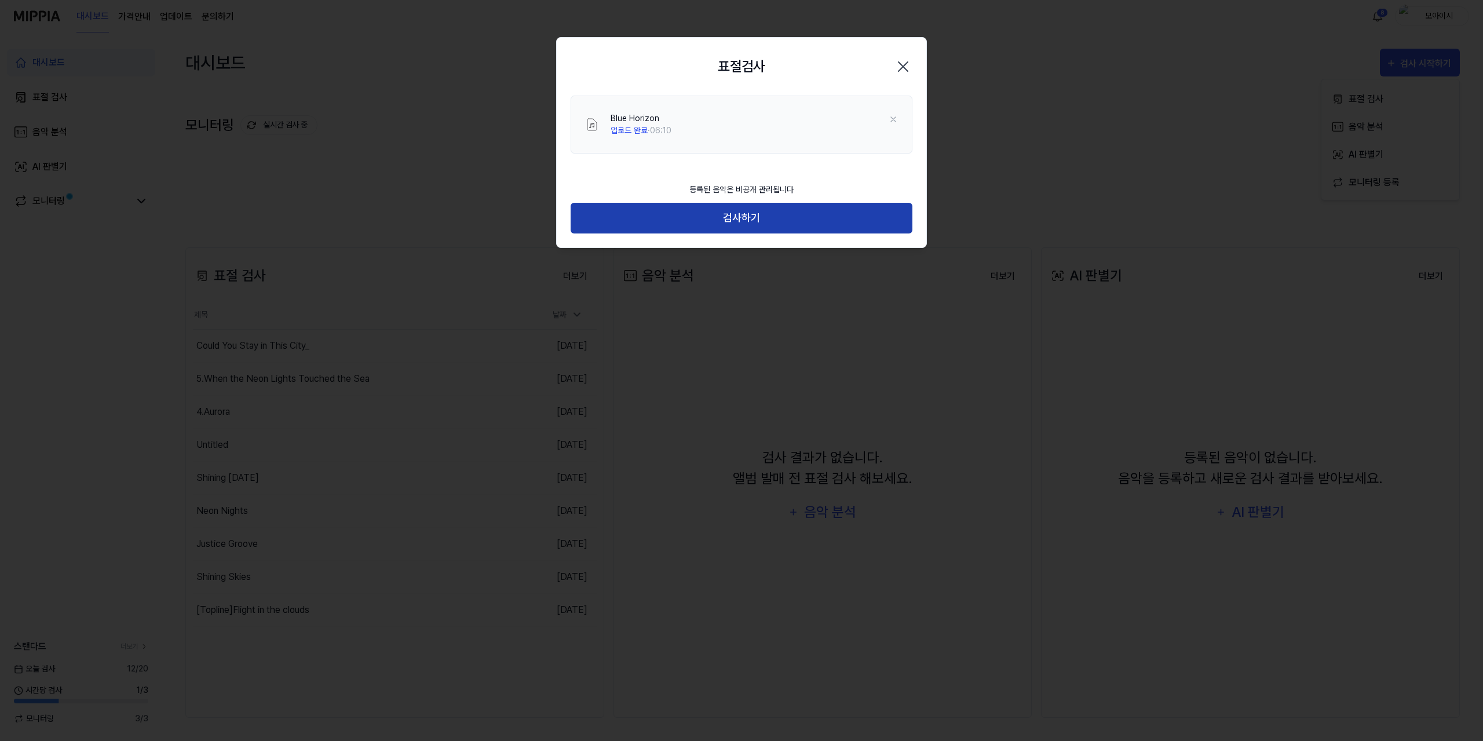
click at [746, 221] on button "검사하기" at bounding box center [742, 218] width 342 height 31
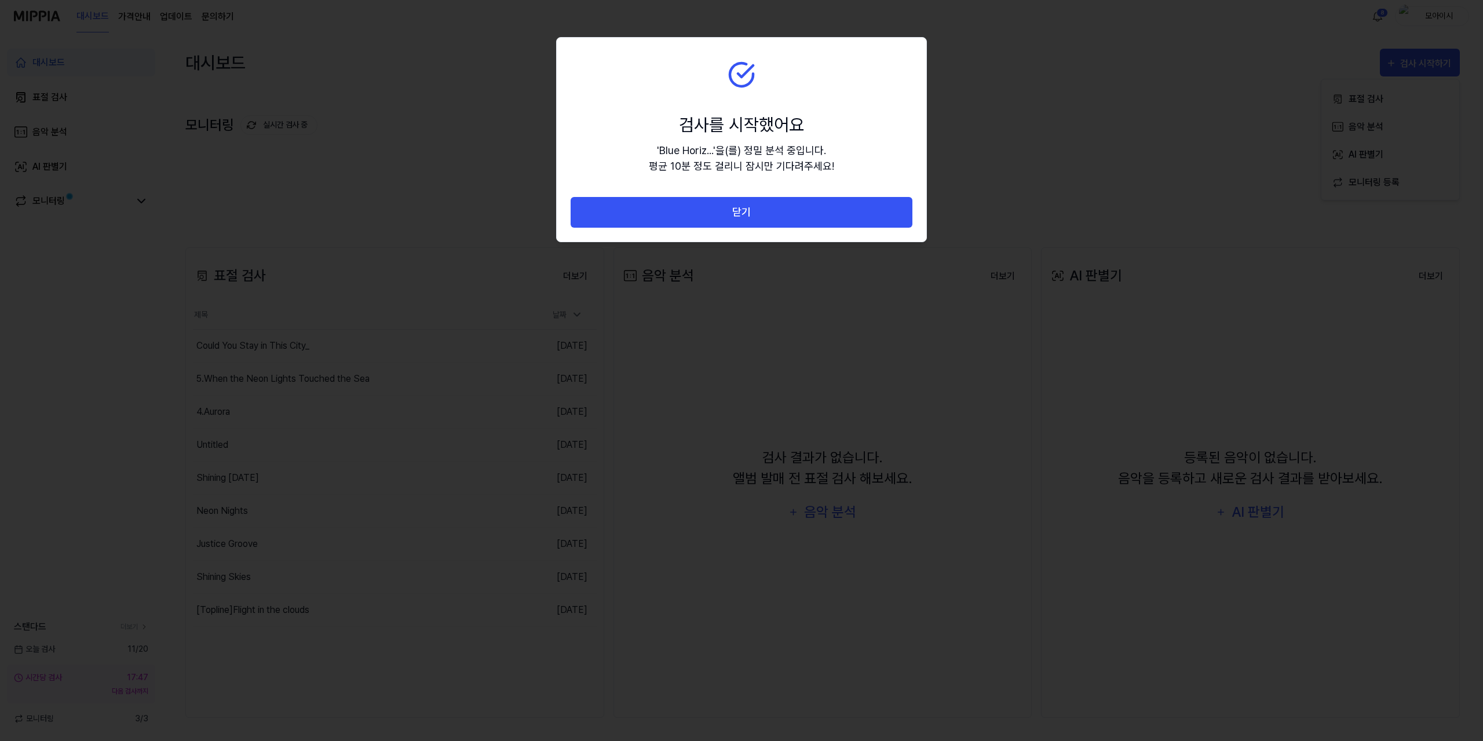
click at [745, 221] on button "닫기" at bounding box center [742, 212] width 342 height 31
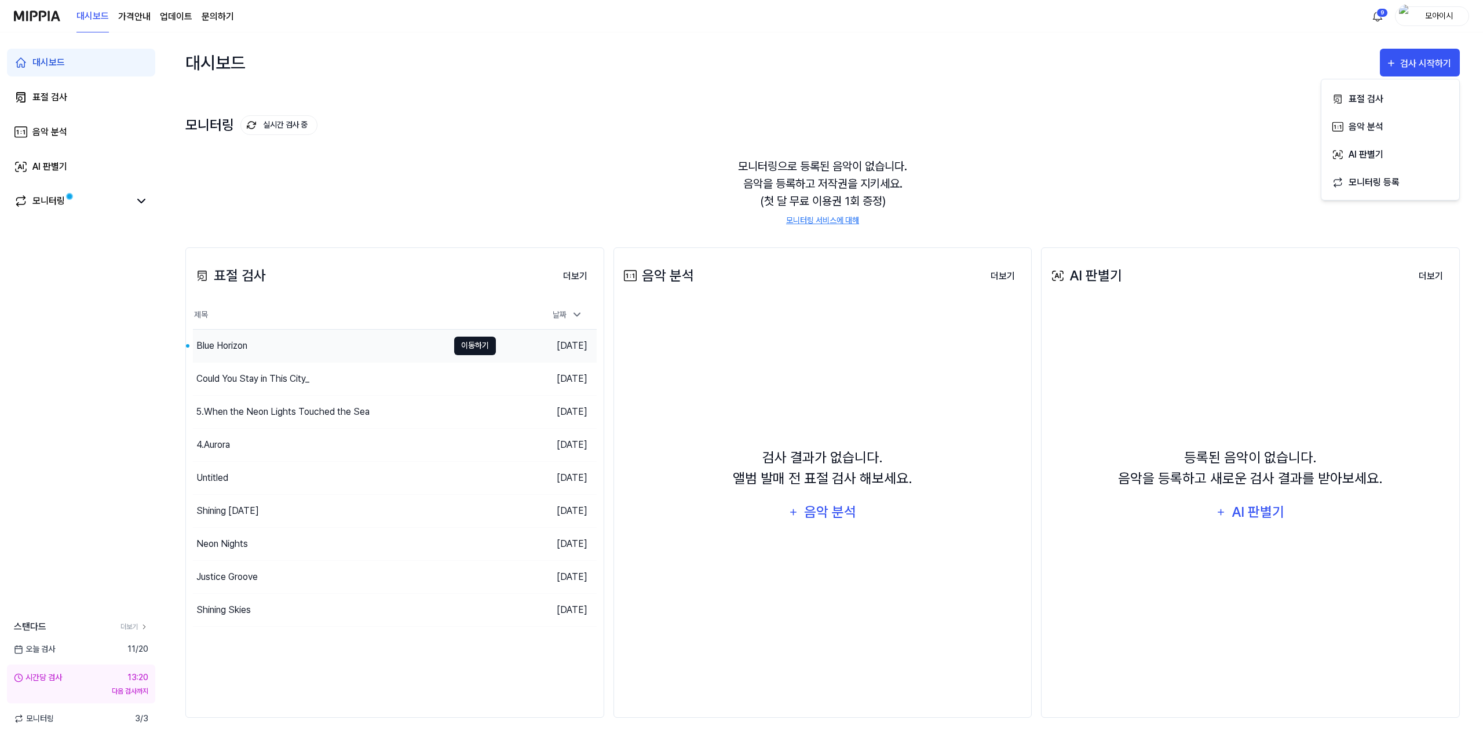
click at [480, 344] on button "이동하기" at bounding box center [475, 346] width 42 height 19
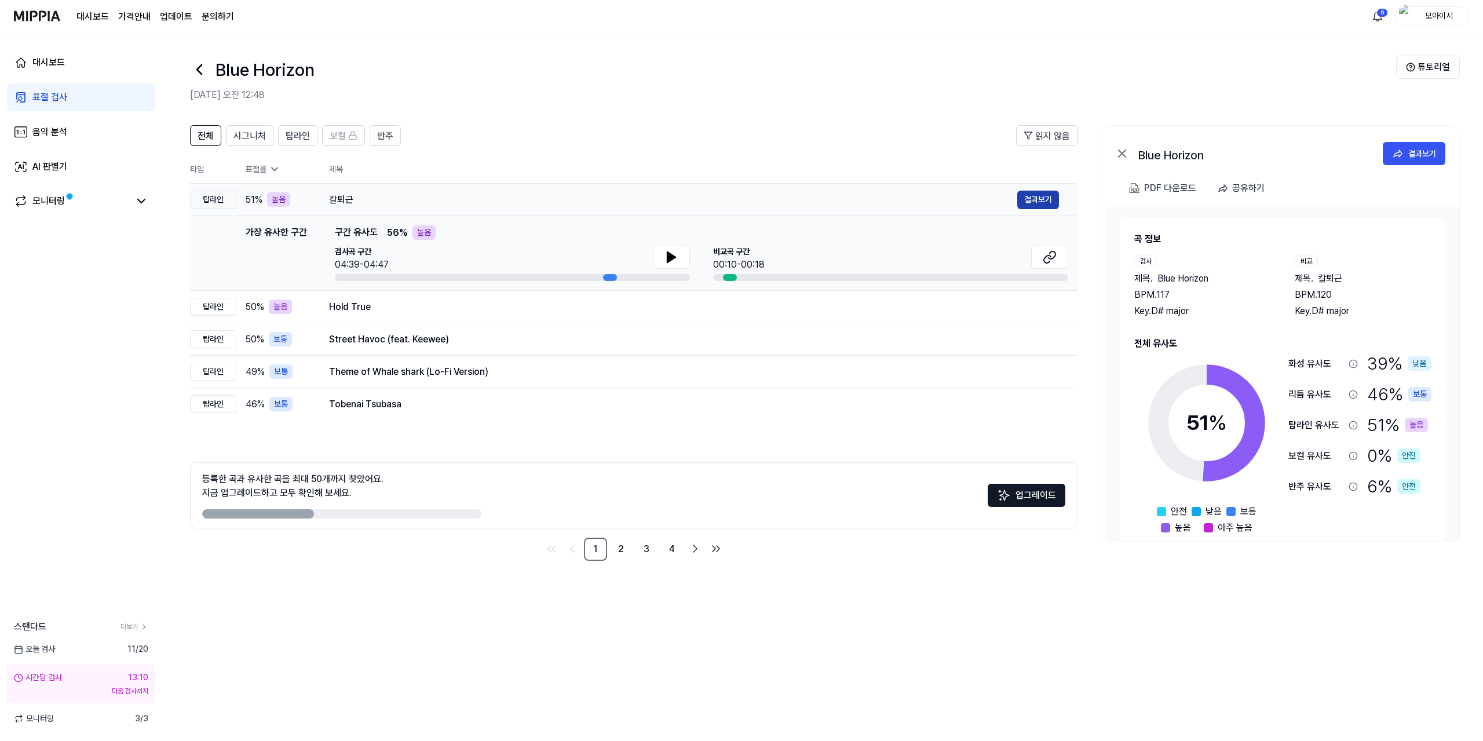
click at [1047, 207] on button "결과보기" at bounding box center [1038, 200] width 42 height 19
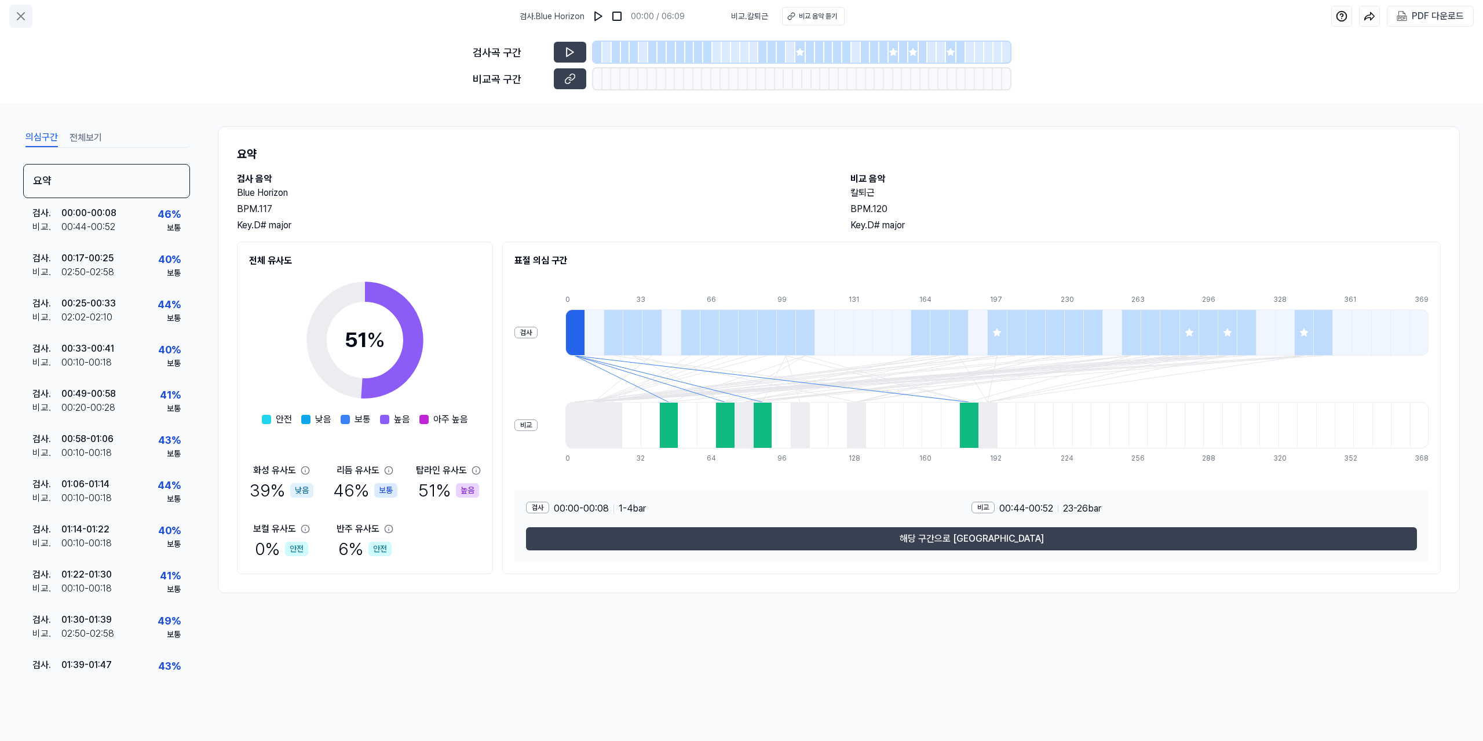
click at [29, 17] on button at bounding box center [20, 16] width 23 height 23
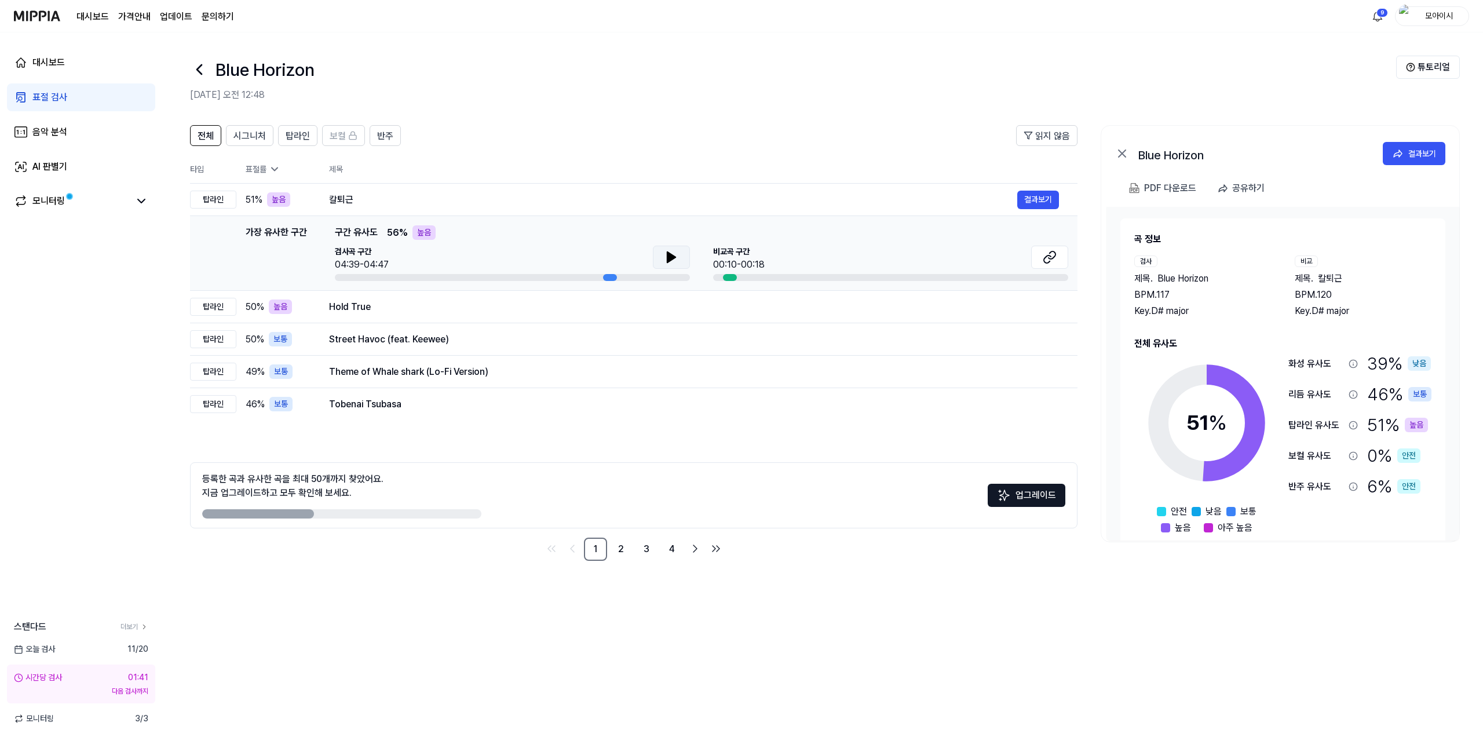
click at [681, 262] on button at bounding box center [671, 257] width 37 height 23
click at [1038, 251] on button at bounding box center [1049, 257] width 37 height 23
click at [405, 304] on div "Hold True" at bounding box center [673, 307] width 688 height 14
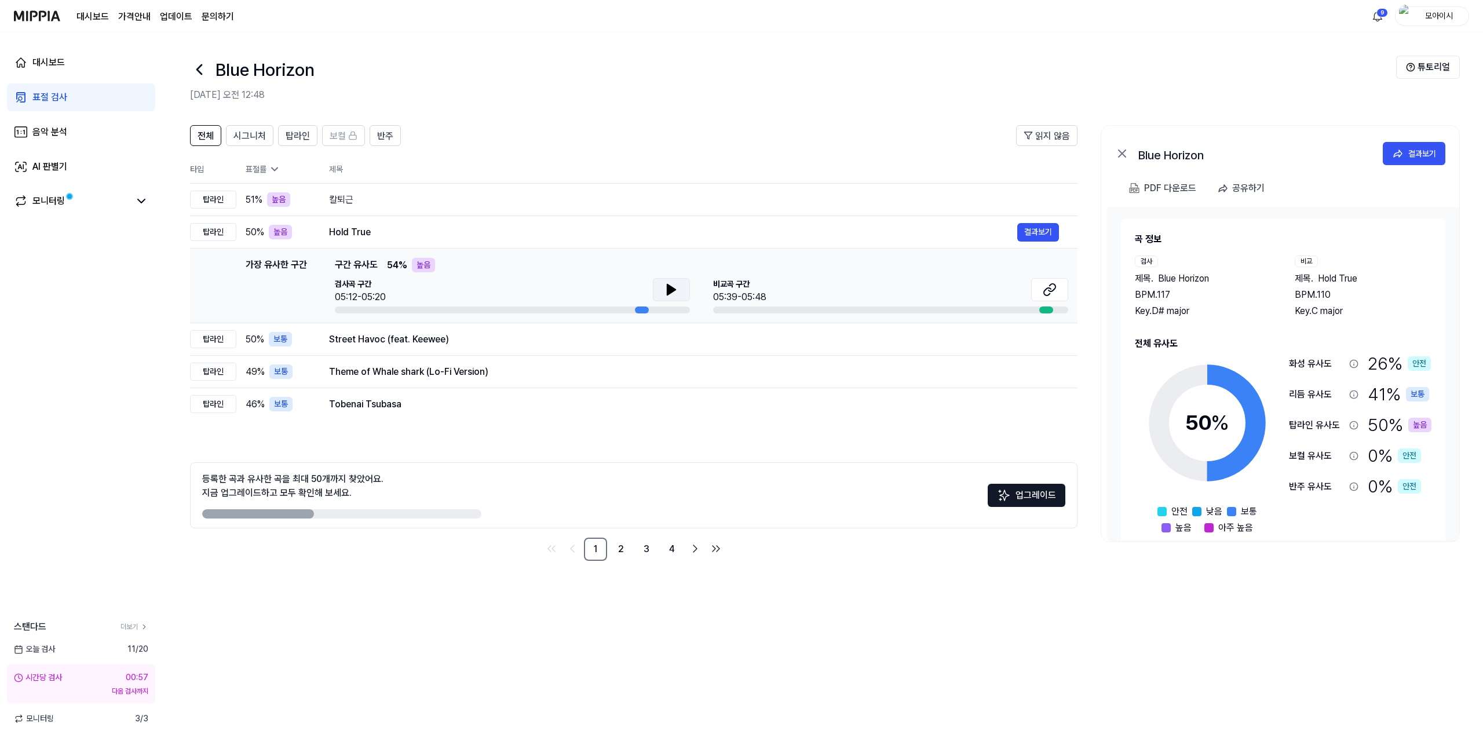
click at [674, 290] on icon at bounding box center [671, 289] width 8 height 10
click at [1050, 284] on icon at bounding box center [1050, 290] width 14 height 14
click at [195, 65] on icon at bounding box center [199, 69] width 19 height 19
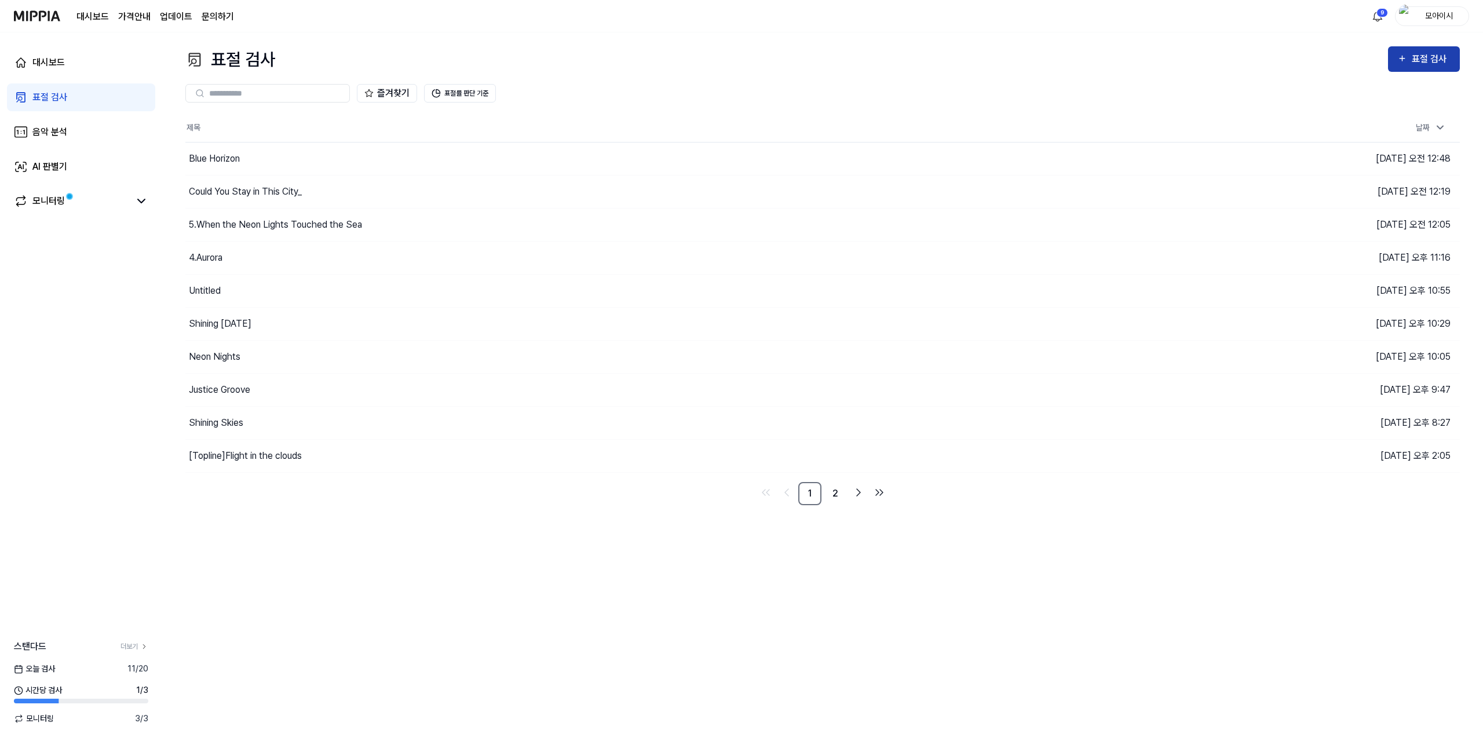
click at [1405, 59] on icon "button" at bounding box center [1402, 58] width 5 height 5
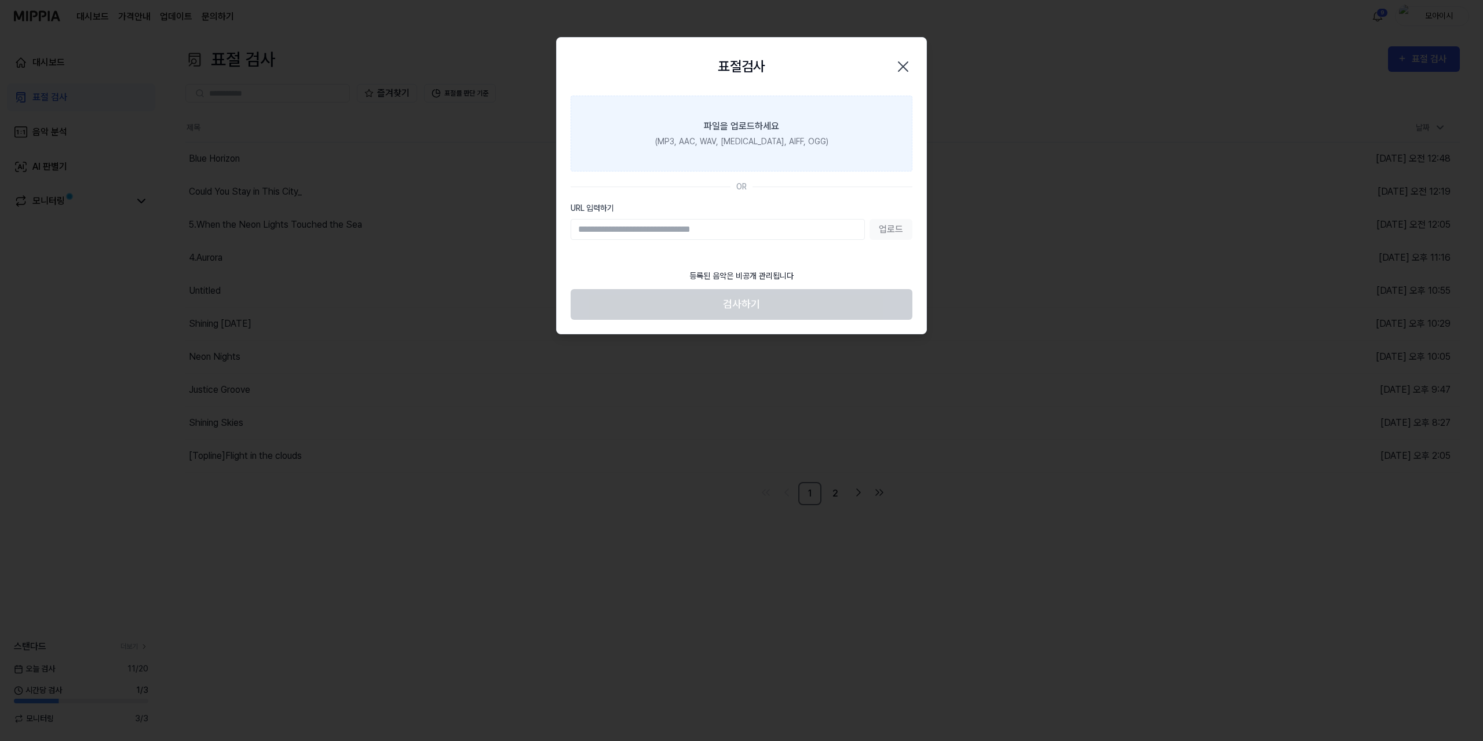
click at [723, 106] on label "파일을 업로드하세요 (MP3, AAC, WAV, [MEDICAL_DATA], AIFF, OGG)" at bounding box center [742, 134] width 342 height 76
click at [0, 0] on input "파일을 업로드하세요 (MP3, AAC, WAV, [MEDICAL_DATA], AIFF, OGG)" at bounding box center [0, 0] width 0 height 0
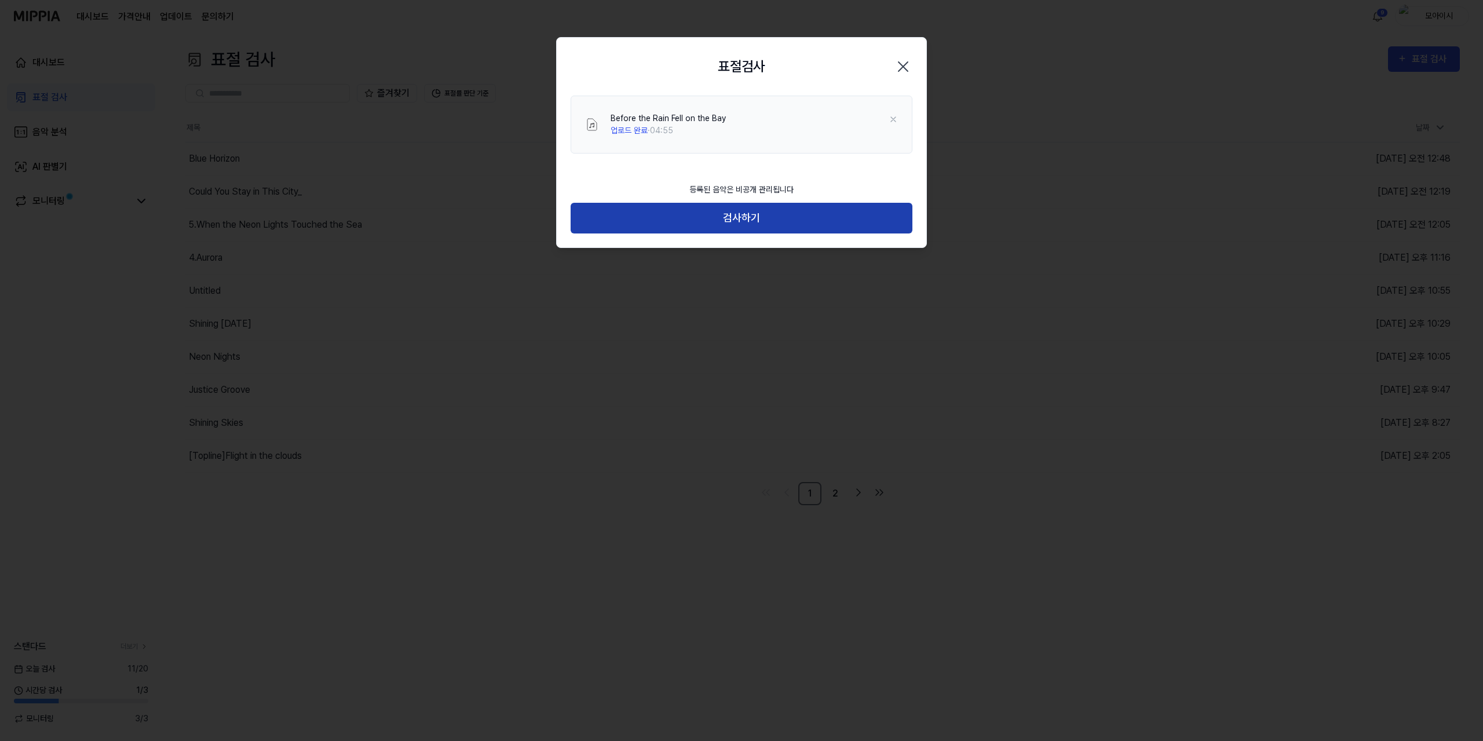
click at [800, 225] on button "검사하기" at bounding box center [742, 218] width 342 height 31
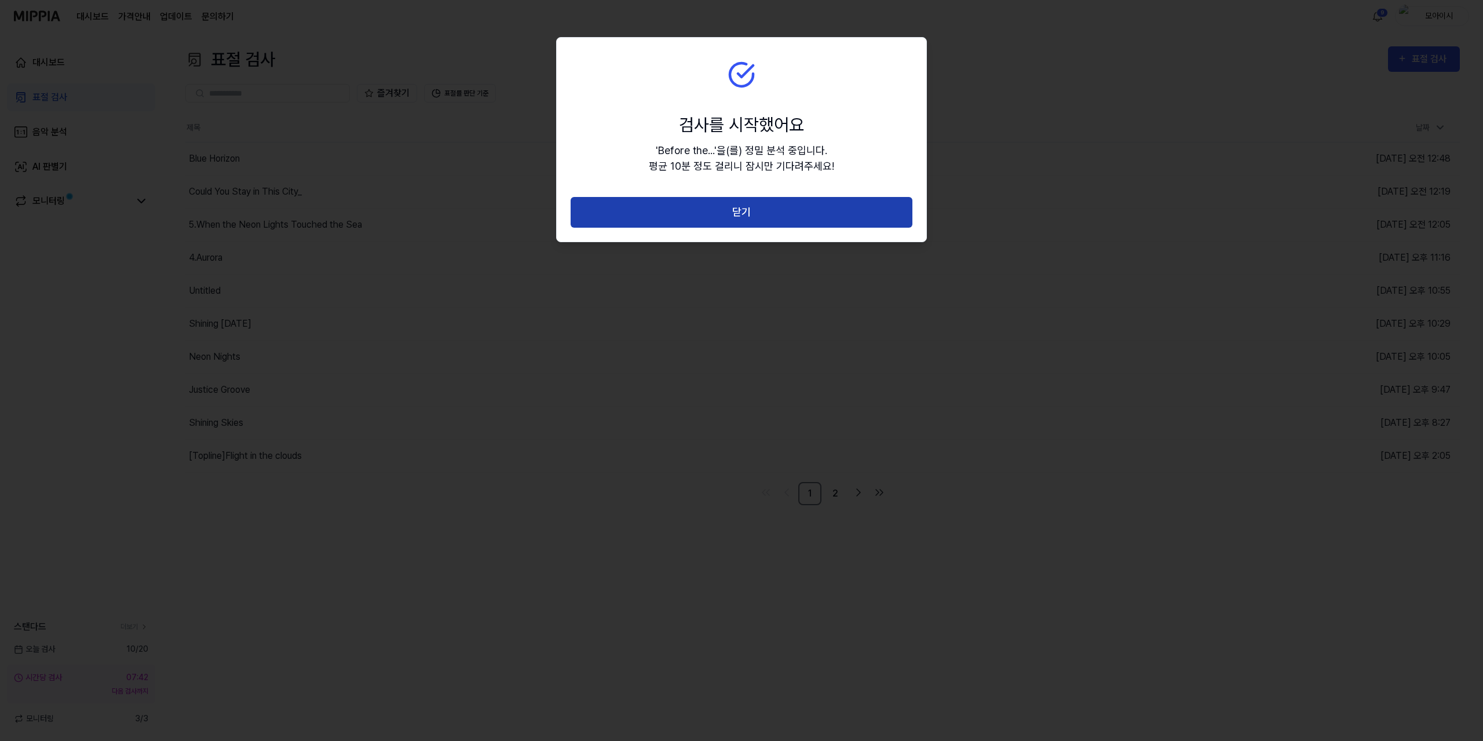
click at [789, 217] on button "닫기" at bounding box center [742, 212] width 342 height 31
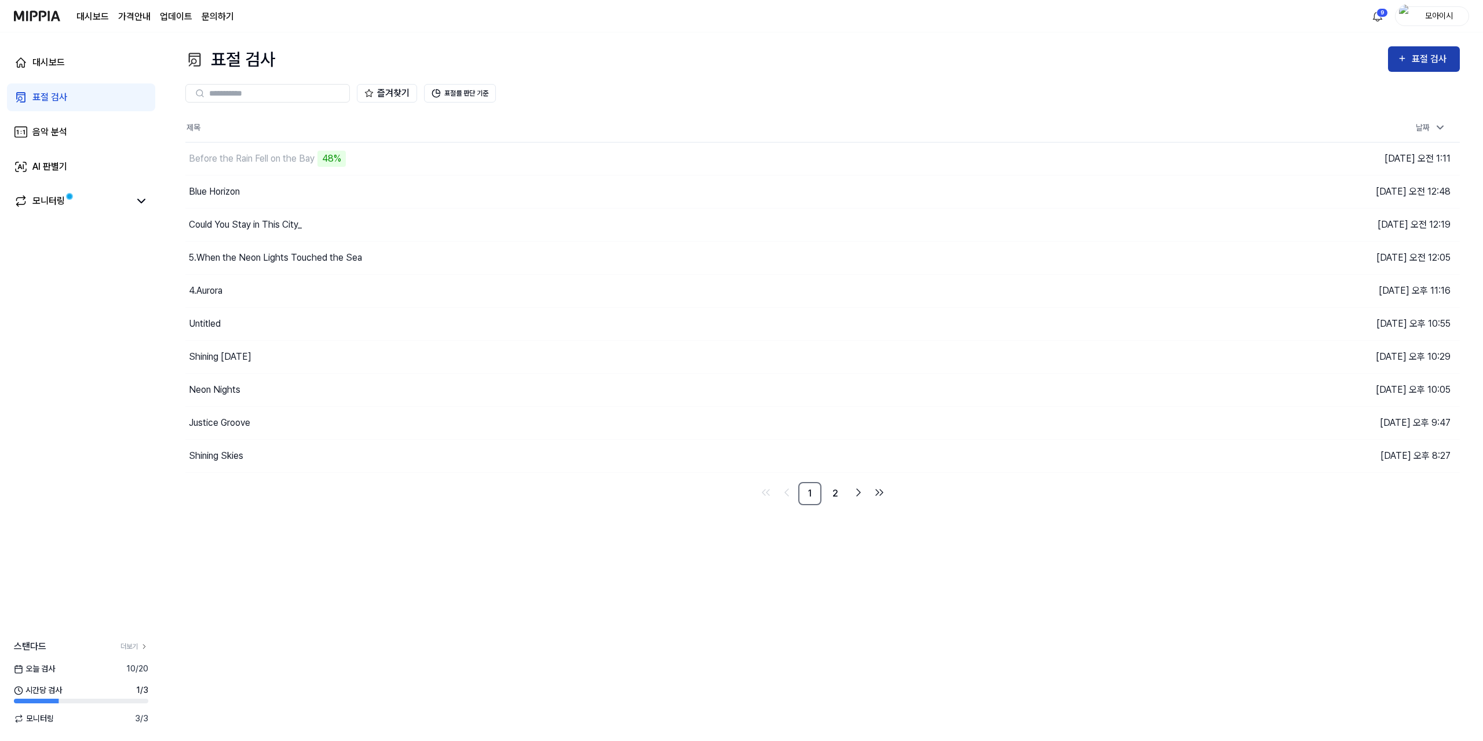
click at [1427, 62] on div "표절 검사" at bounding box center [1431, 59] width 39 height 15
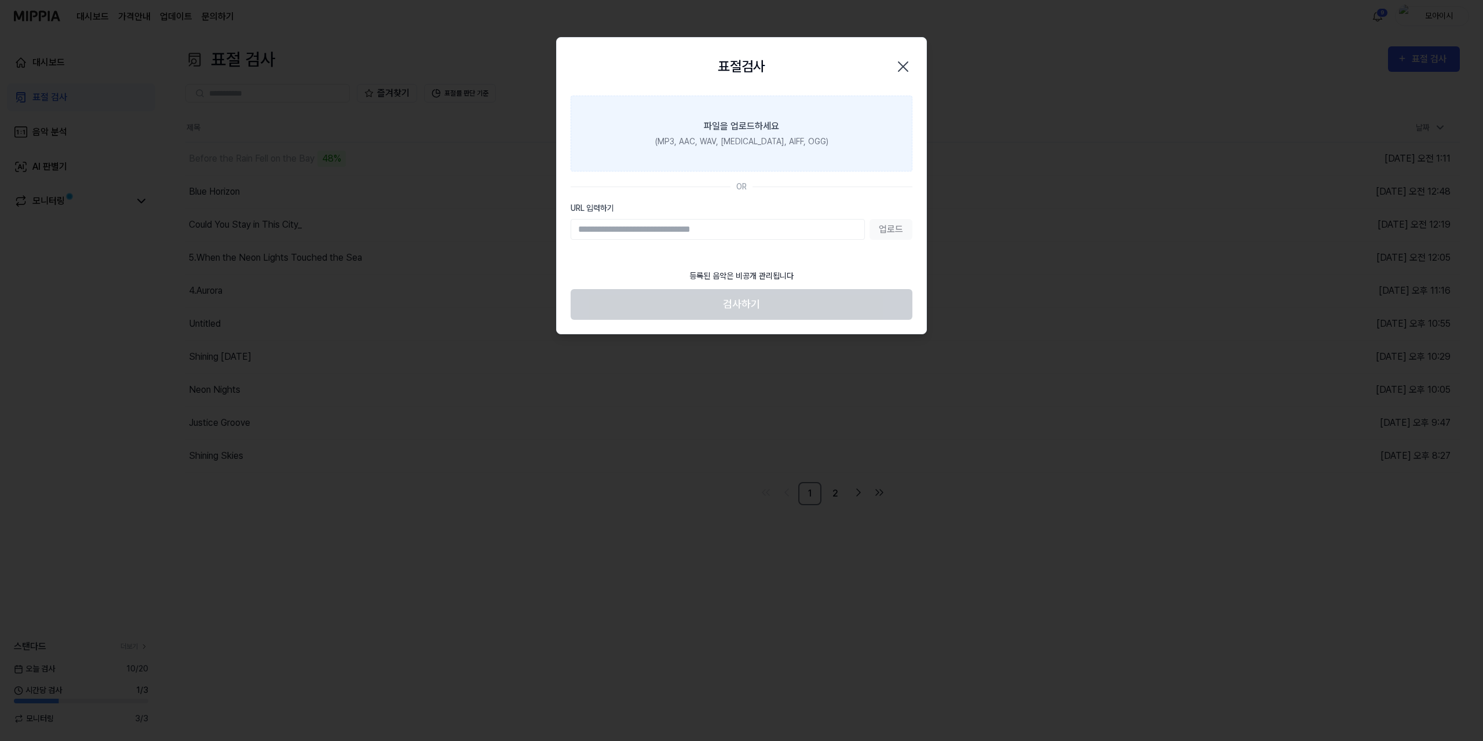
click at [769, 134] on label "파일을 업로드하세요 (MP3, AAC, WAV, [MEDICAL_DATA], AIFF, OGG)" at bounding box center [742, 134] width 342 height 76
click at [0, 0] on input "파일을 업로드하세요 (MP3, AAC, WAV, [MEDICAL_DATA], AIFF, OGG)" at bounding box center [0, 0] width 0 height 0
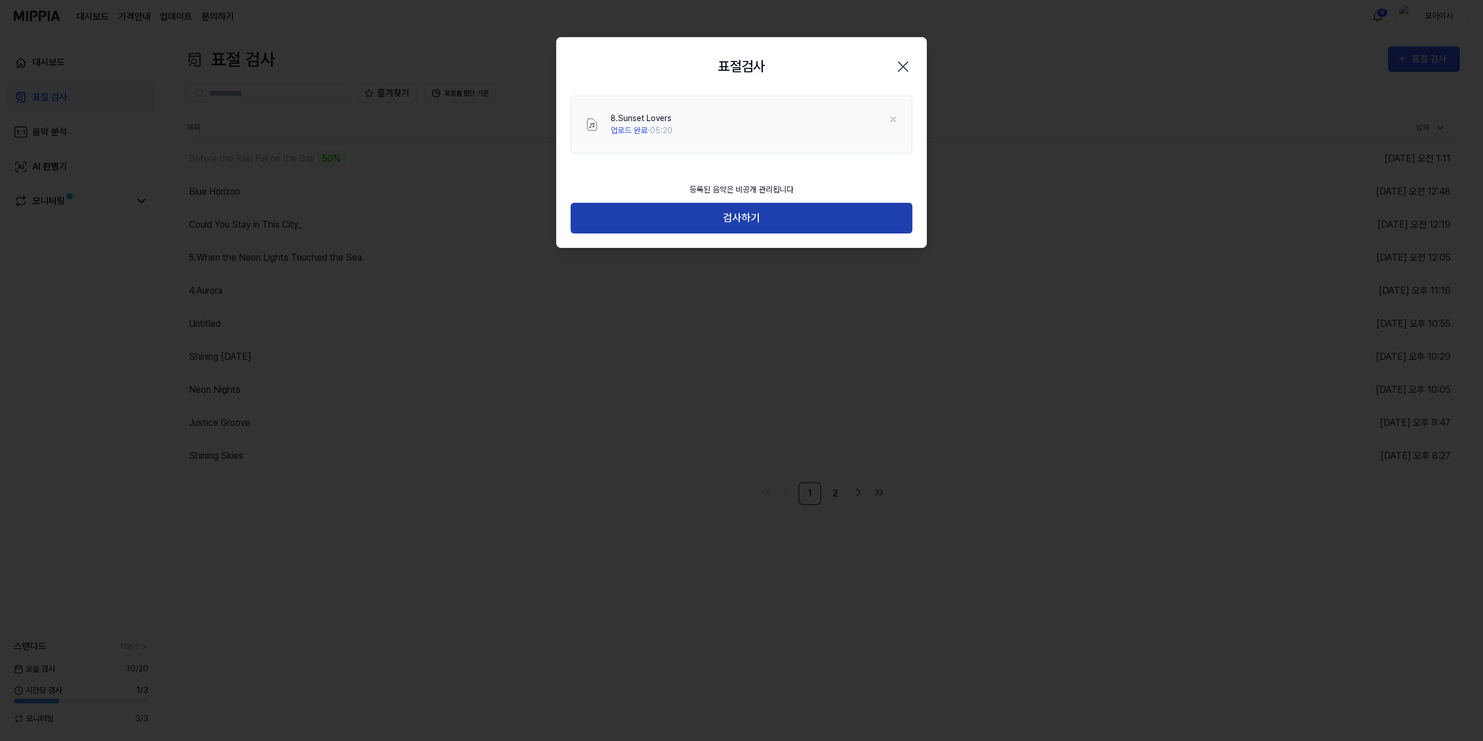
click at [737, 216] on button "검사하기" at bounding box center [742, 218] width 342 height 31
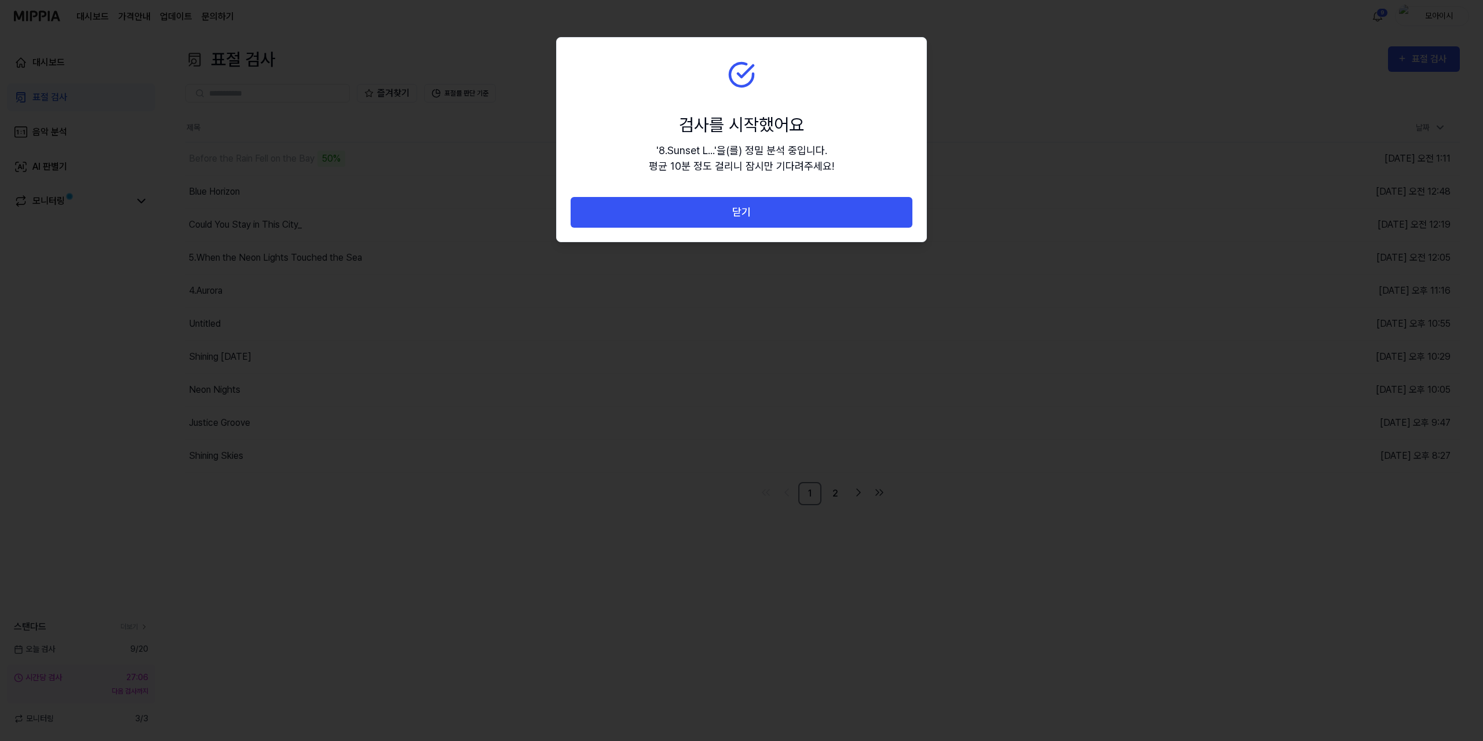
click at [737, 216] on button "닫기" at bounding box center [742, 212] width 342 height 31
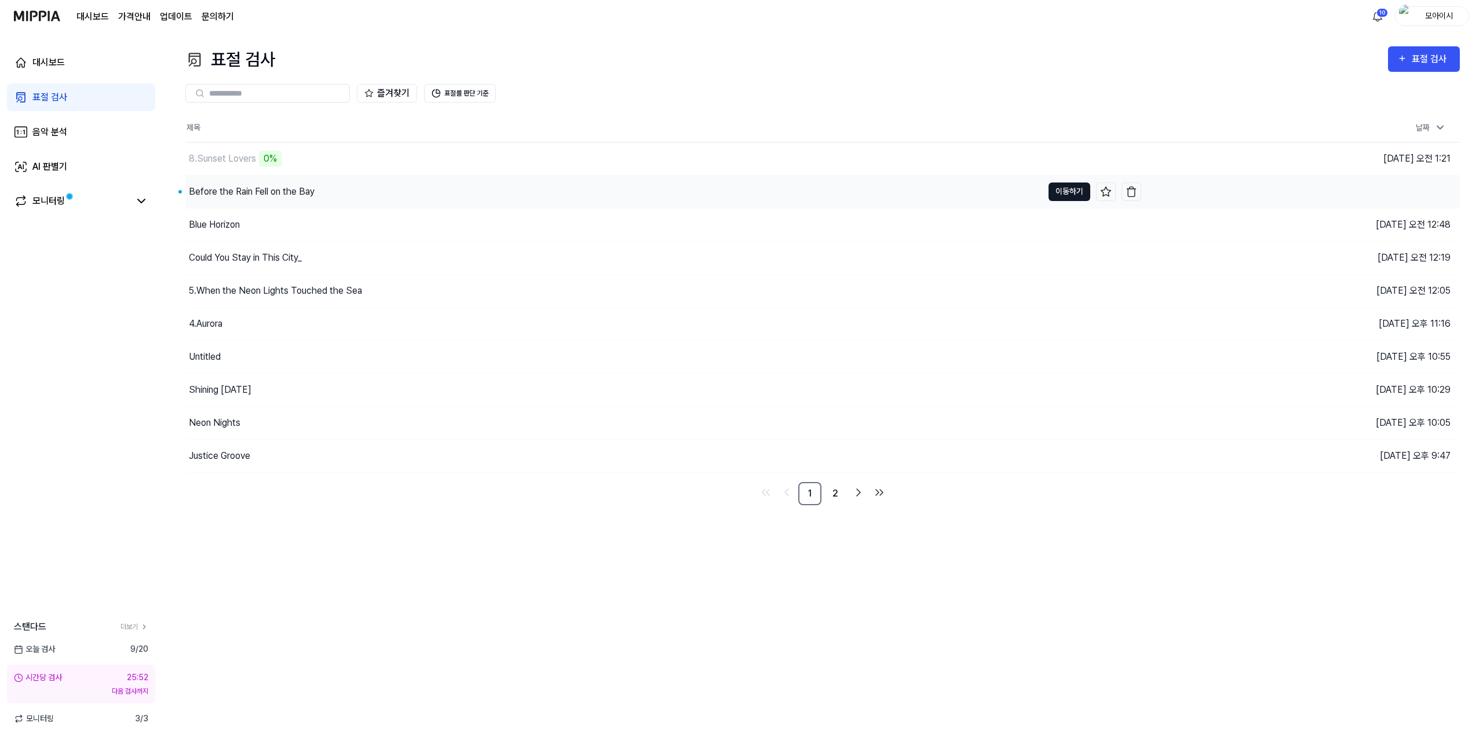
click at [1066, 190] on button "이동하기" at bounding box center [1069, 191] width 42 height 19
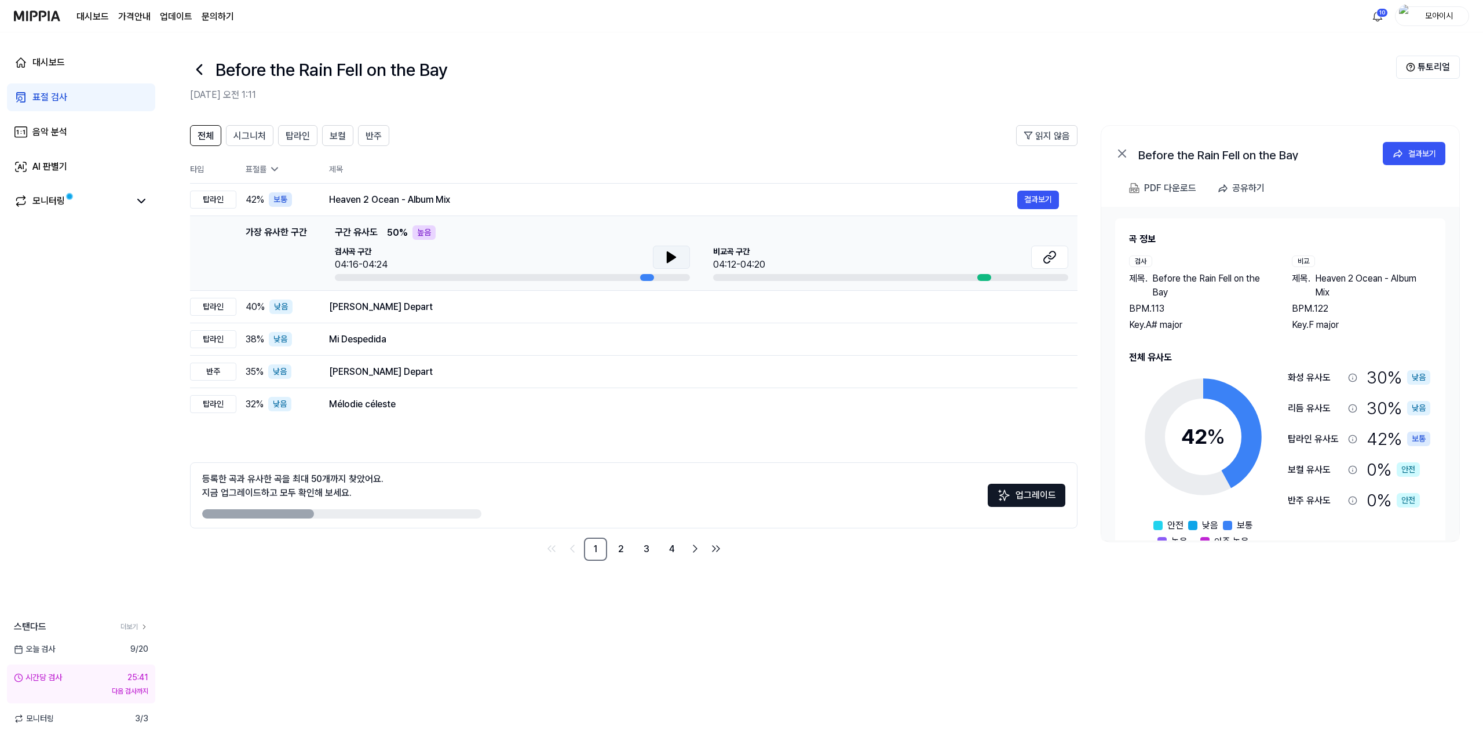
click at [675, 252] on icon at bounding box center [671, 257] width 14 height 14
click at [1043, 260] on icon at bounding box center [1050, 257] width 14 height 14
click at [662, 257] on button at bounding box center [671, 257] width 37 height 23
click at [1047, 260] on icon at bounding box center [1050, 257] width 14 height 14
click at [476, 309] on div "[PERSON_NAME] Depart" at bounding box center [673, 307] width 688 height 14
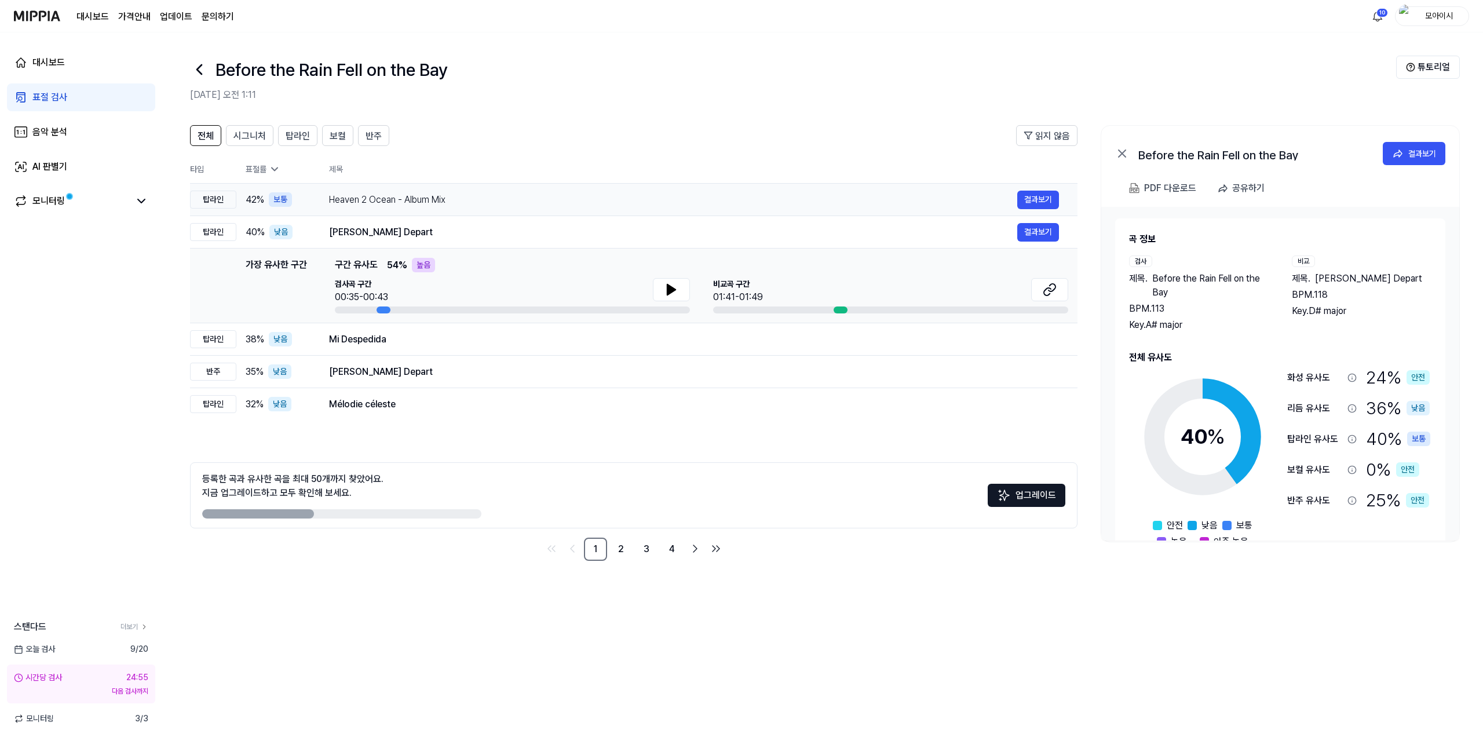
click at [458, 201] on div "Heaven 2 Ocean - Album Mix" at bounding box center [673, 200] width 688 height 14
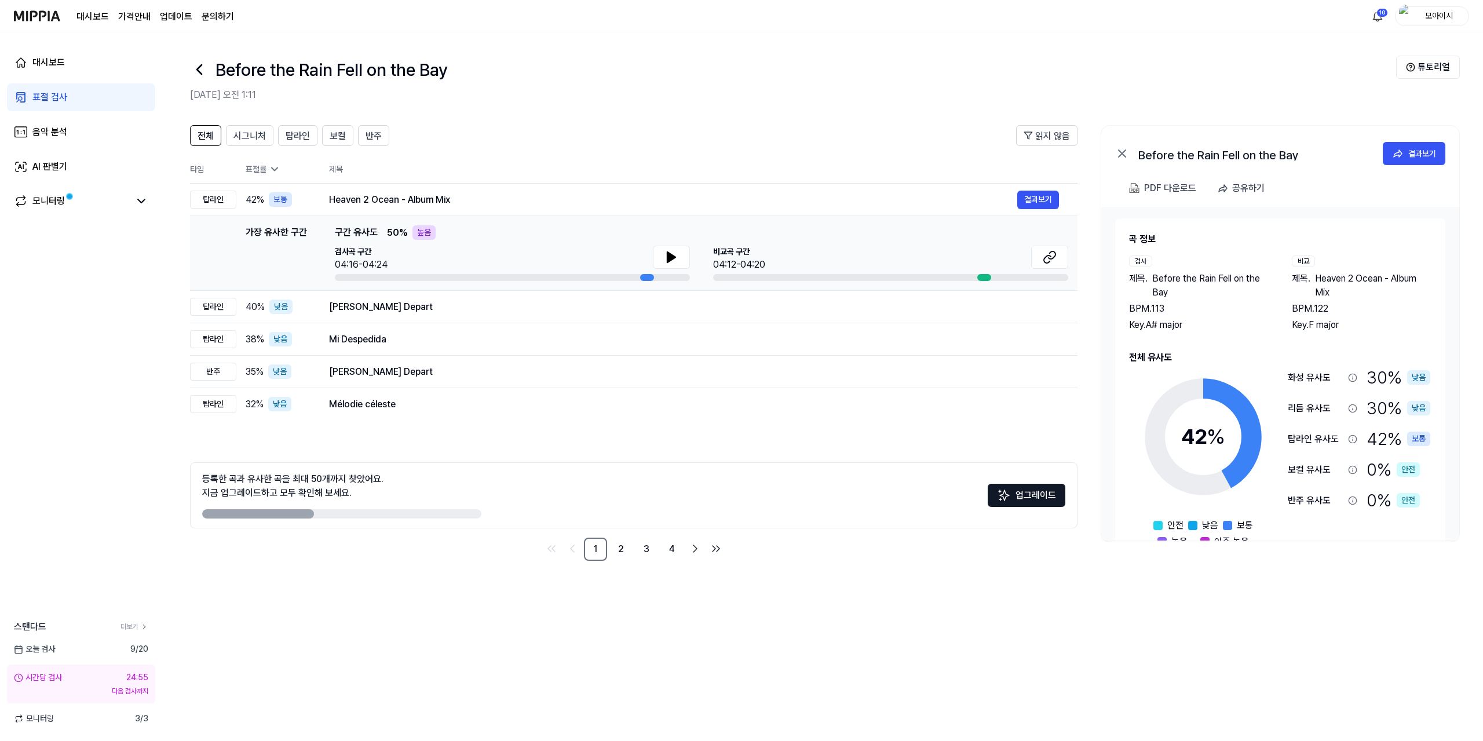
click at [459, 166] on th "제목" at bounding box center [703, 169] width 748 height 28
click at [196, 71] on icon at bounding box center [199, 69] width 19 height 19
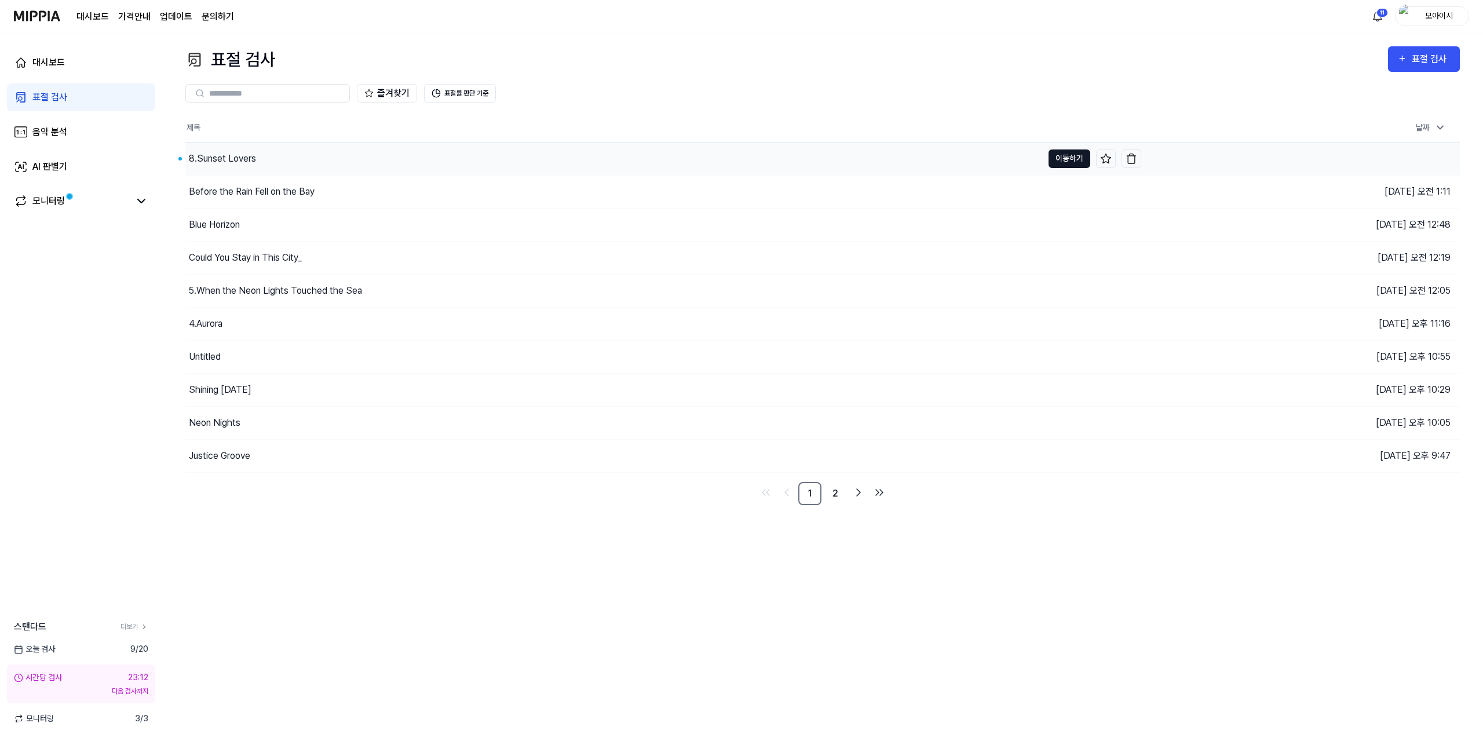
click at [1079, 161] on button "이동하기" at bounding box center [1069, 158] width 42 height 19
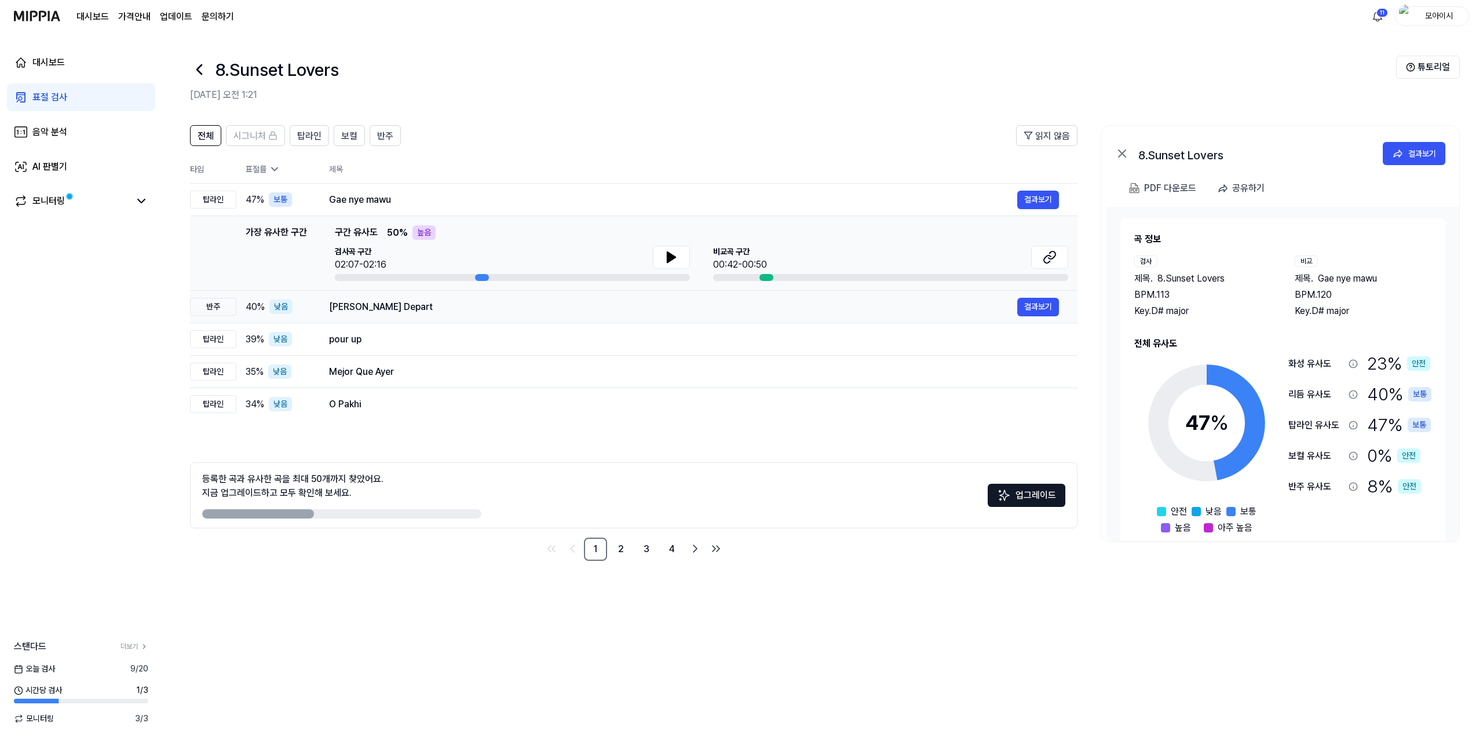
click at [450, 311] on div "[PERSON_NAME] Depart" at bounding box center [673, 307] width 688 height 14
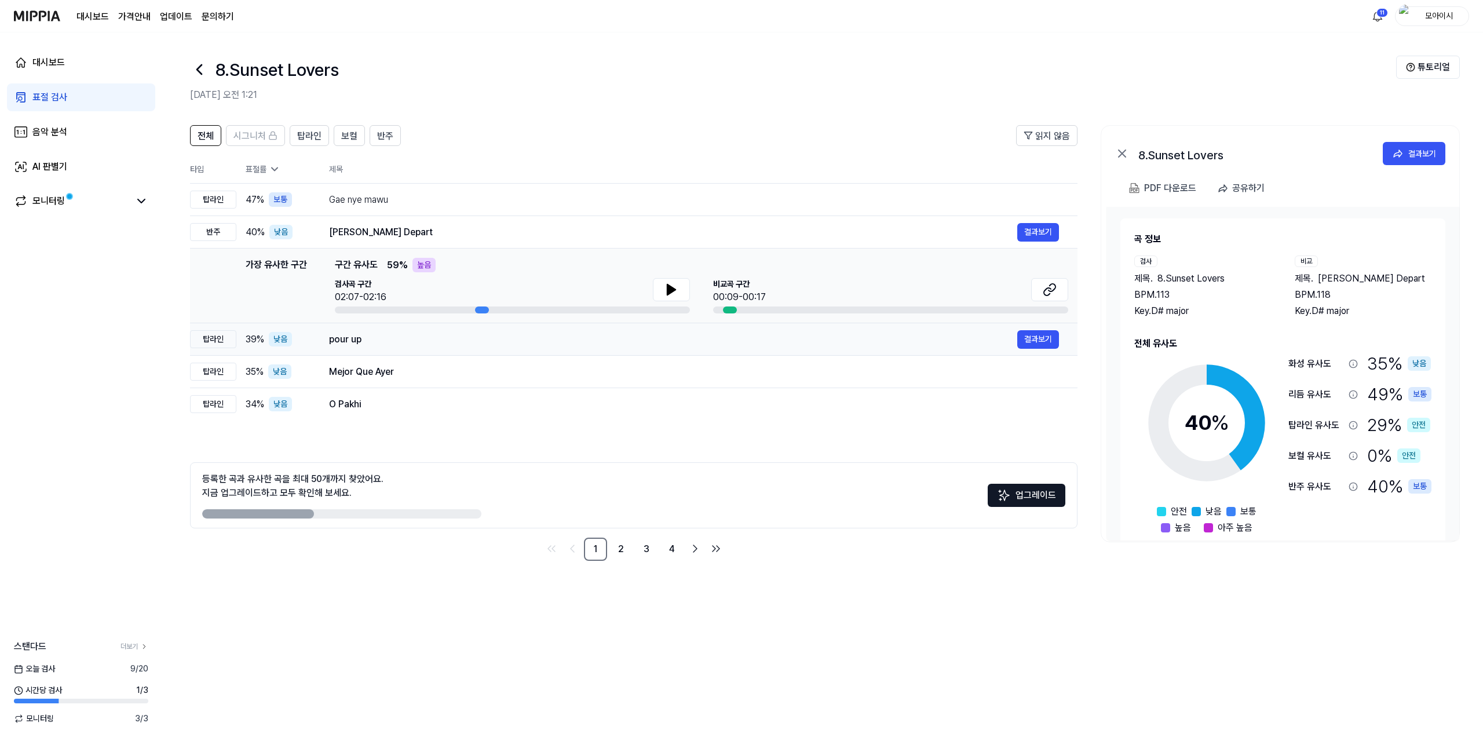
click at [431, 338] on div "pour up" at bounding box center [673, 340] width 688 height 14
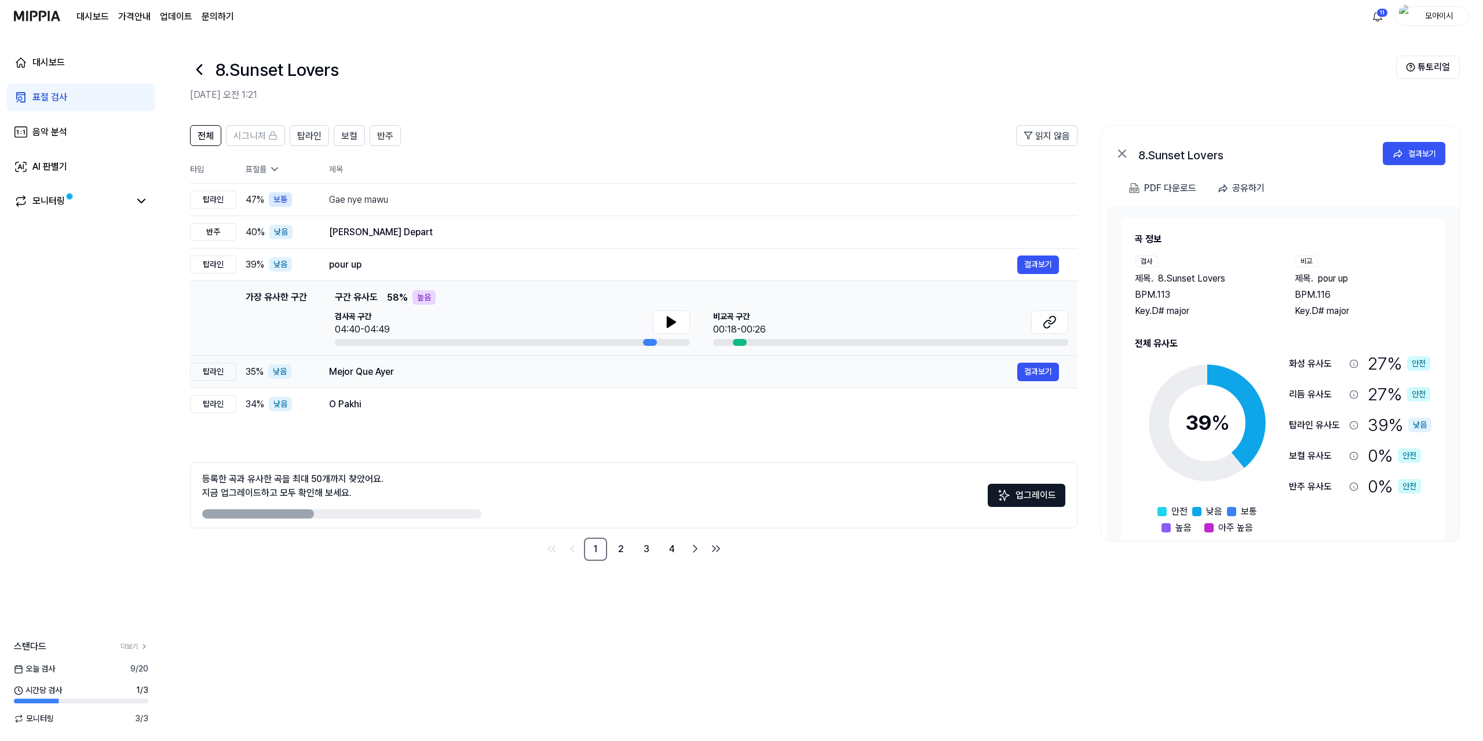
click at [430, 371] on div "Mejor Que Ayer" at bounding box center [673, 372] width 688 height 14
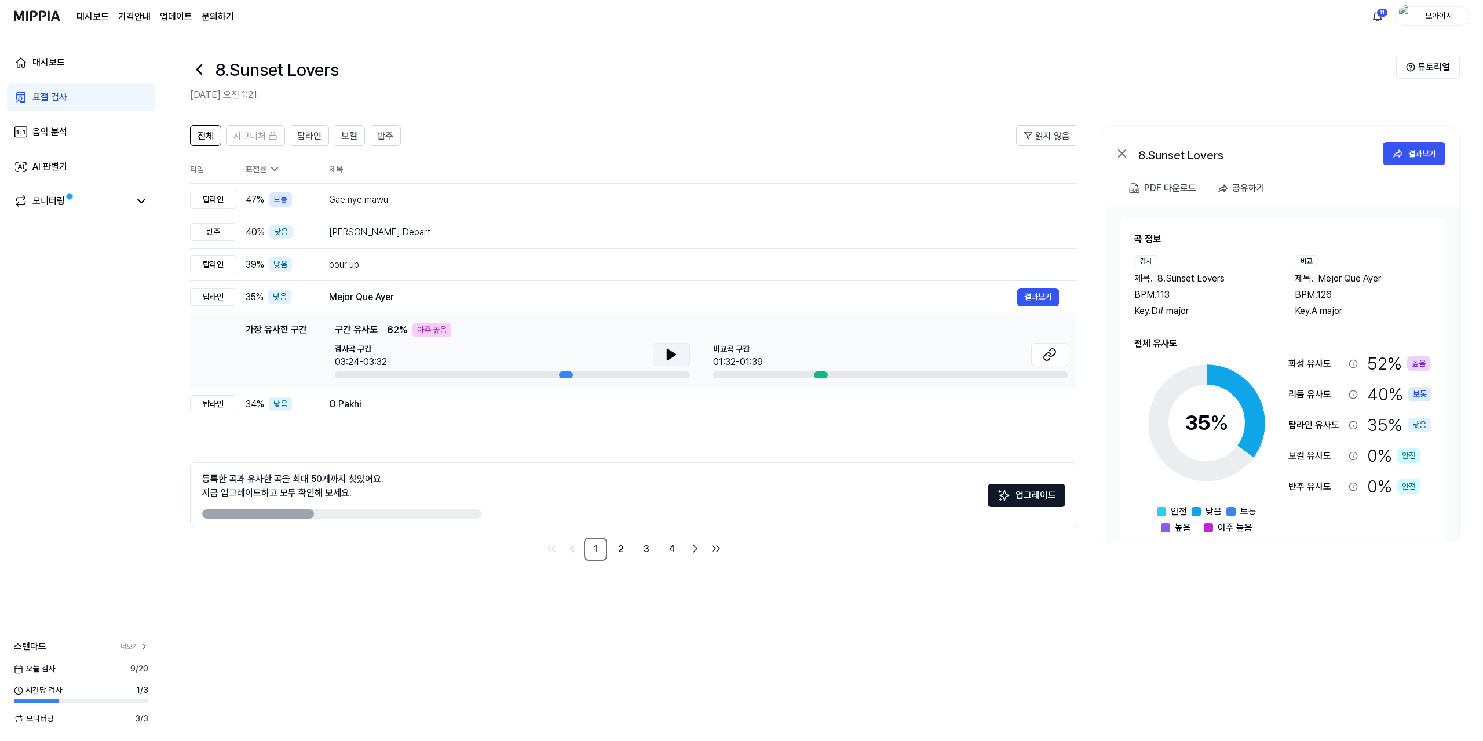
click at [667, 356] on icon at bounding box center [671, 354] width 8 height 10
click at [1039, 358] on button at bounding box center [1049, 354] width 37 height 23
click at [659, 349] on button at bounding box center [671, 354] width 37 height 23
click at [671, 352] on icon at bounding box center [671, 355] width 14 height 14
